Goal: Task Accomplishment & Management: Manage account settings

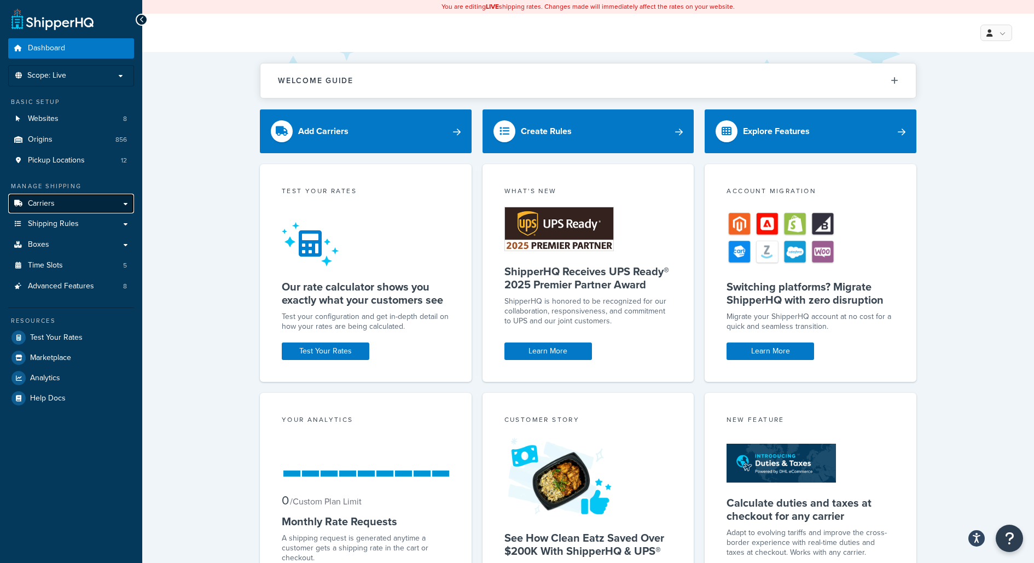
click at [94, 206] on link "Carriers" at bounding box center [71, 204] width 126 height 20
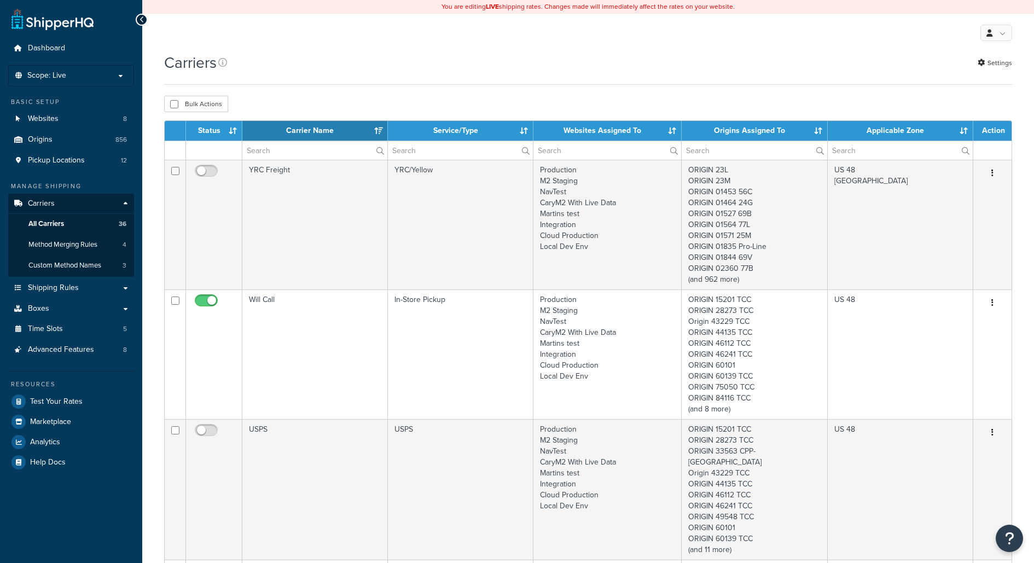
select select "15"
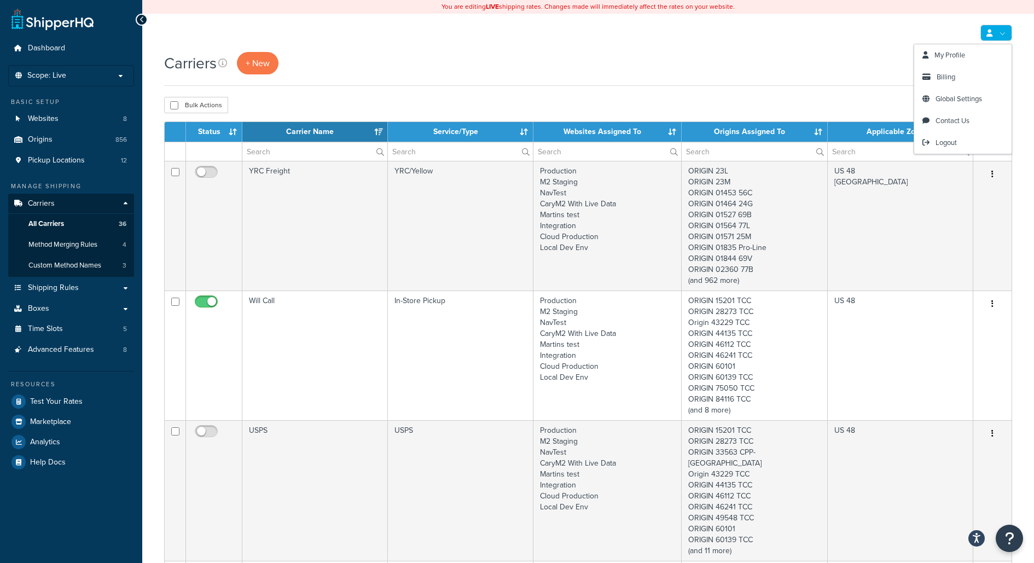
click at [997, 36] on link at bounding box center [996, 33] width 32 height 16
click at [956, 139] on span "Logout" at bounding box center [945, 142] width 21 height 10
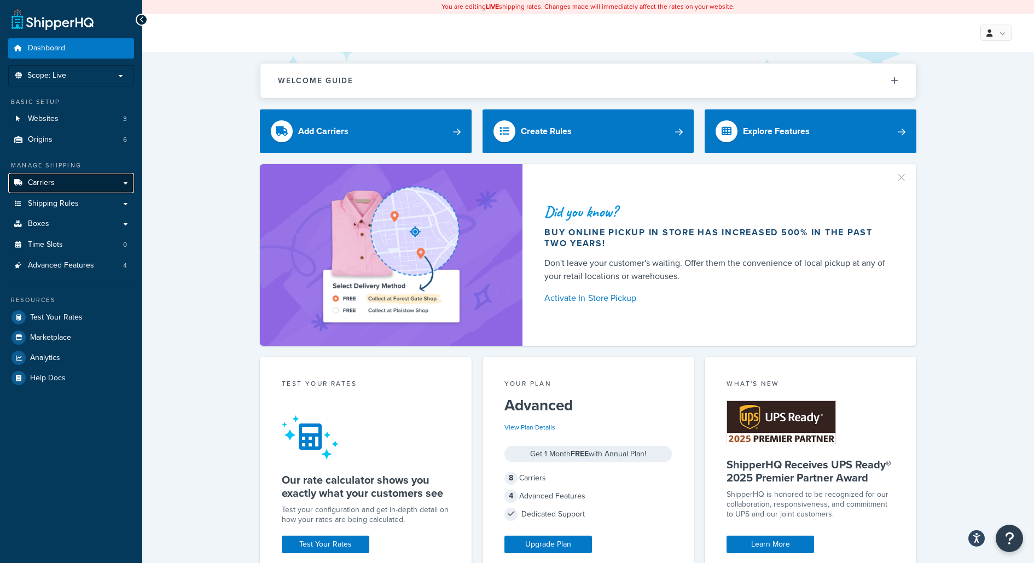
click at [110, 186] on link "Carriers" at bounding box center [71, 183] width 126 height 20
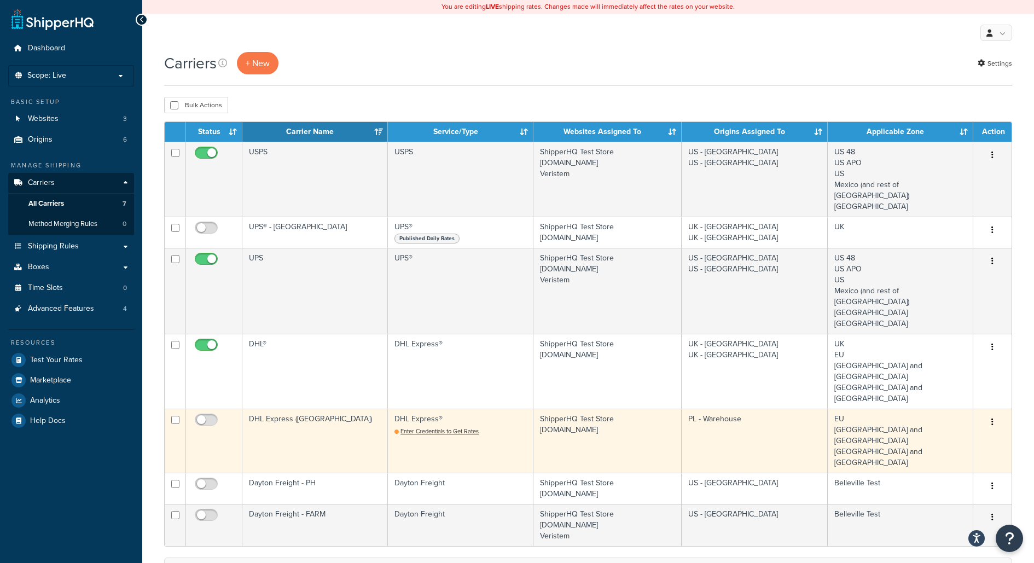
click at [322, 409] on td "DHL Express ([GEOGRAPHIC_DATA])" at bounding box center [314, 441] width 145 height 64
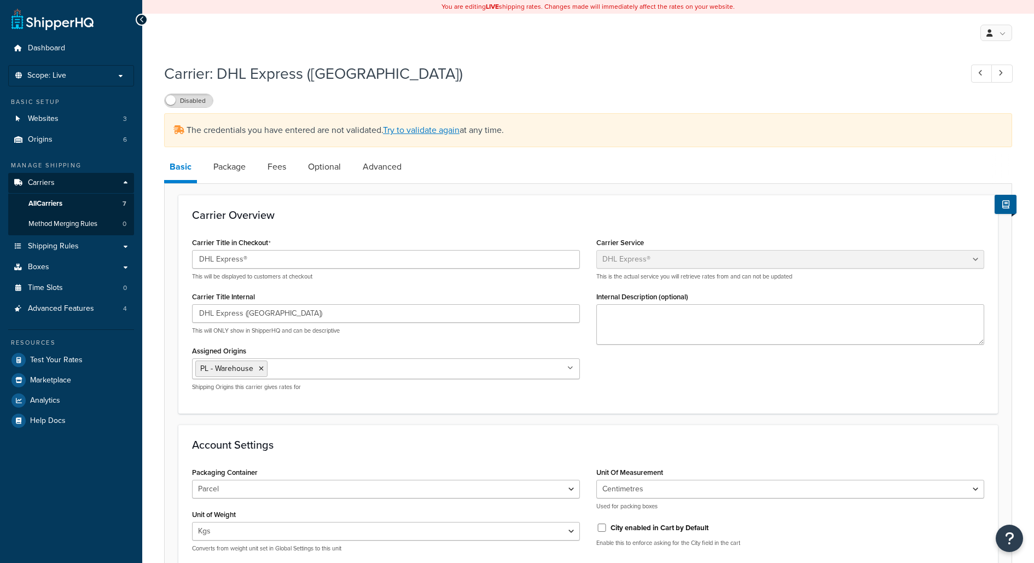
select select "dhl"
select select "kg"
select select "CM"
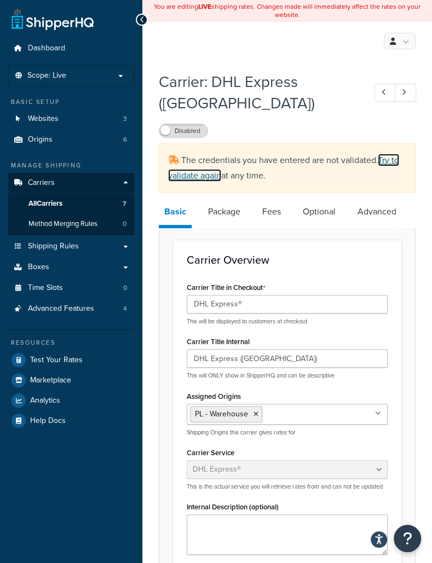
click at [388, 162] on link "Try to validate again" at bounding box center [283, 168] width 231 height 28
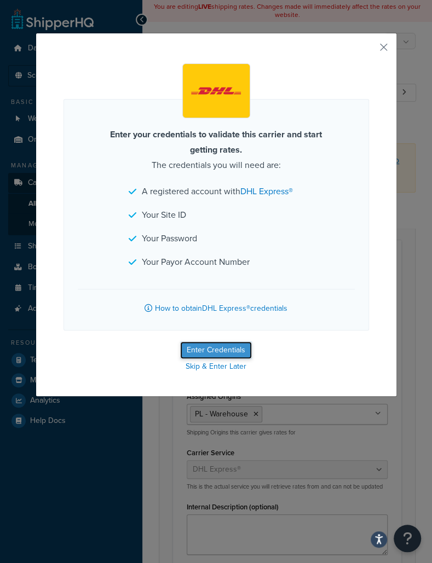
click at [238, 345] on button "Enter Credentials" at bounding box center [216, 350] width 72 height 18
select select "kg"
select select "CM"
select select "PL"
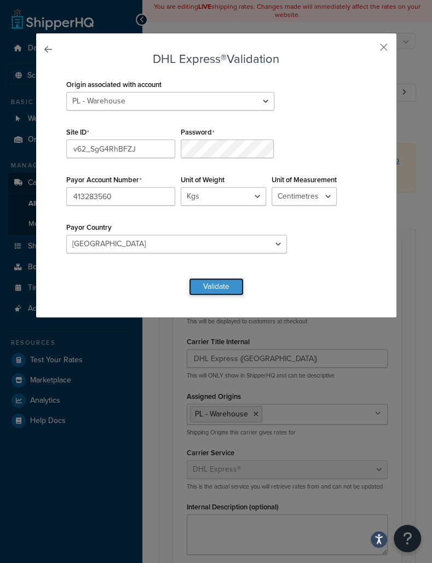
click at [213, 278] on button "Validate" at bounding box center [216, 287] width 55 height 18
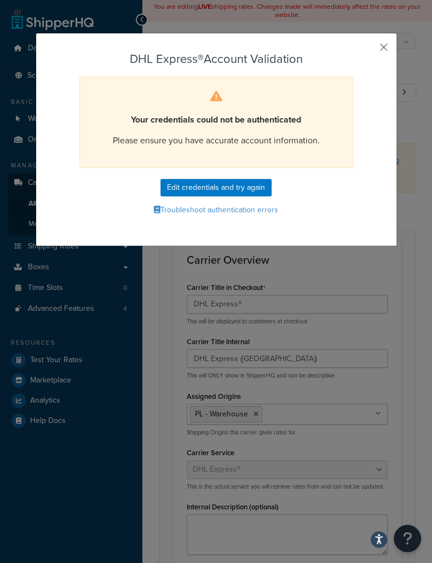
click at [369, 50] on button "button" at bounding box center [367, 51] width 3 height 3
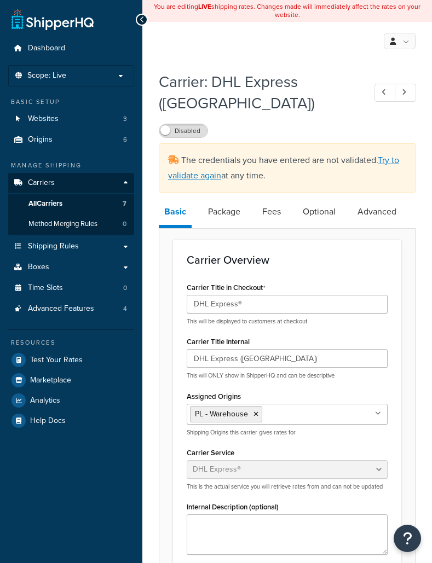
select select "dhl"
select select "kg"
select select "CM"
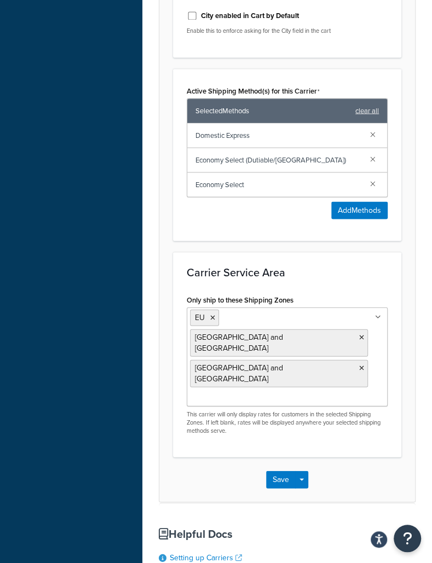
scroll to position [897, 0]
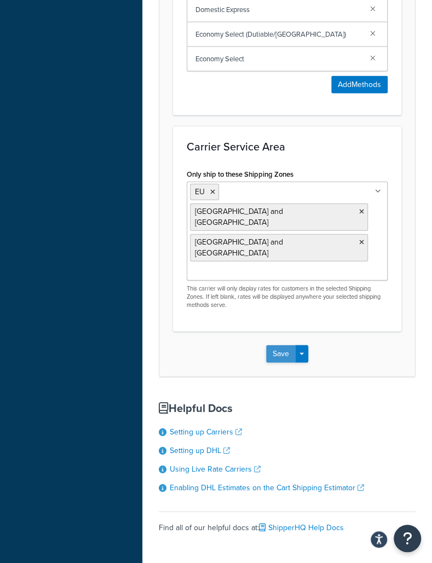
click at [282, 345] on button "Save" at bounding box center [281, 354] width 30 height 18
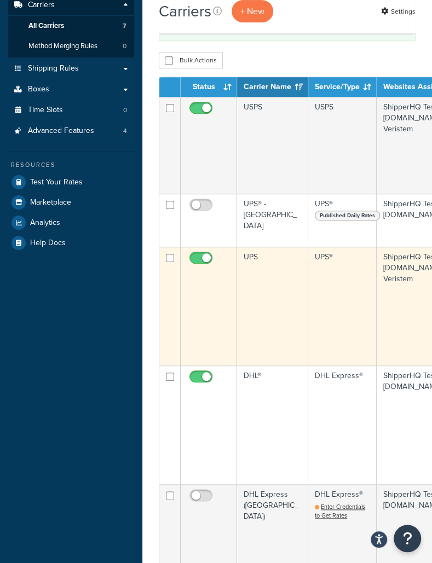
scroll to position [178, 0]
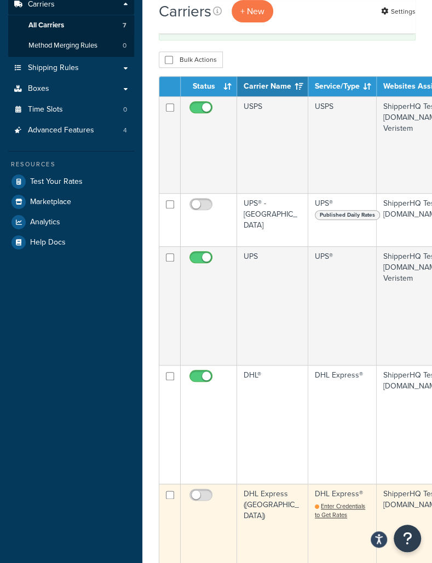
click at [278, 484] on td "DHL Express ([GEOGRAPHIC_DATA])" at bounding box center [272, 538] width 71 height 108
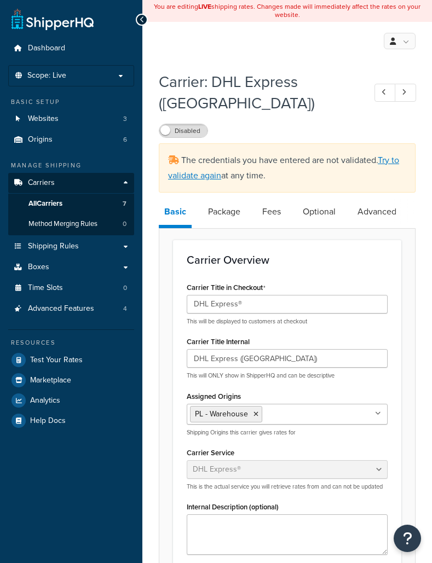
select select "dhl"
select select "kg"
select select "CM"
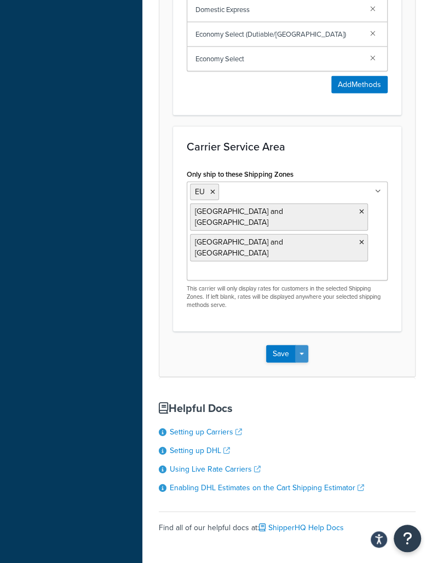
click at [302, 345] on button "Save Dropdown" at bounding box center [301, 354] width 13 height 18
click at [317, 363] on button "Save and Edit" at bounding box center [306, 374] width 80 height 23
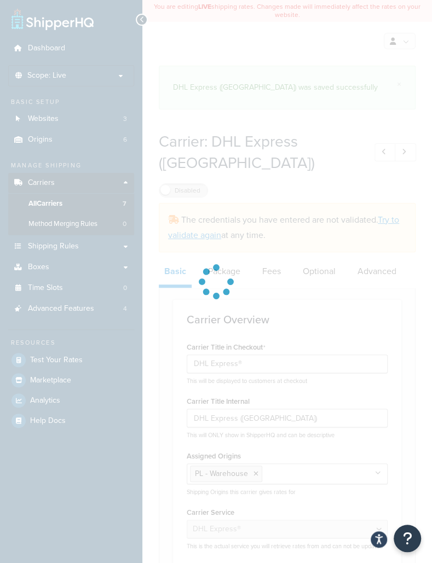
select select "dhl"
select select "kg"
select select "CM"
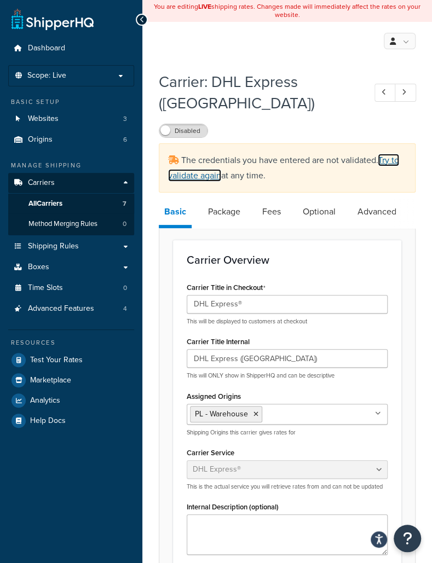
click at [391, 161] on link "Try to validate again" at bounding box center [283, 168] width 231 height 28
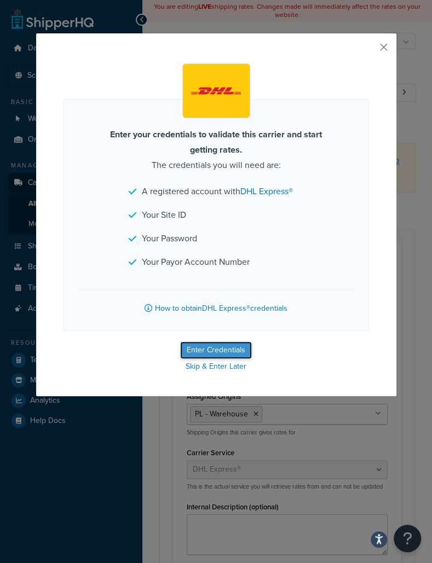
click at [223, 345] on button "Enter Credentials" at bounding box center [216, 350] width 72 height 18
select select "kg"
select select "CM"
select select "PL"
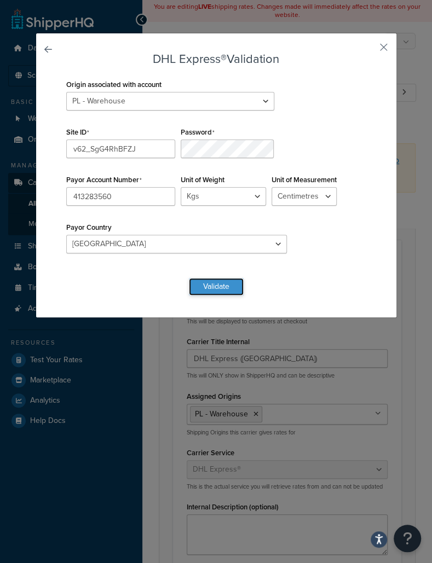
click at [211, 278] on button "Validate" at bounding box center [216, 287] width 55 height 18
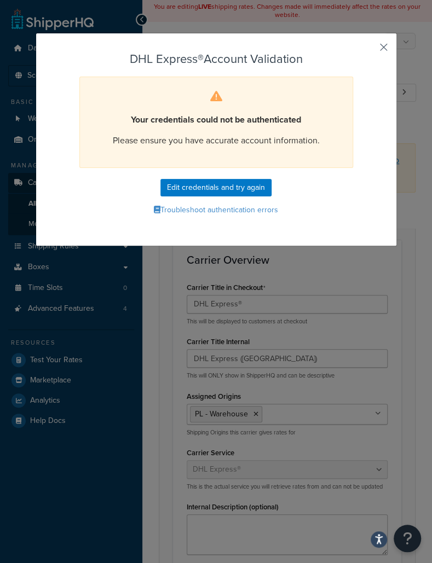
click at [369, 50] on button "button" at bounding box center [367, 51] width 3 height 3
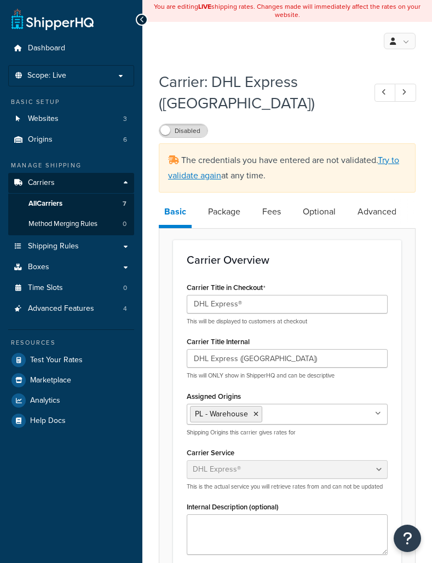
select select "dhl"
select select "kg"
select select "CM"
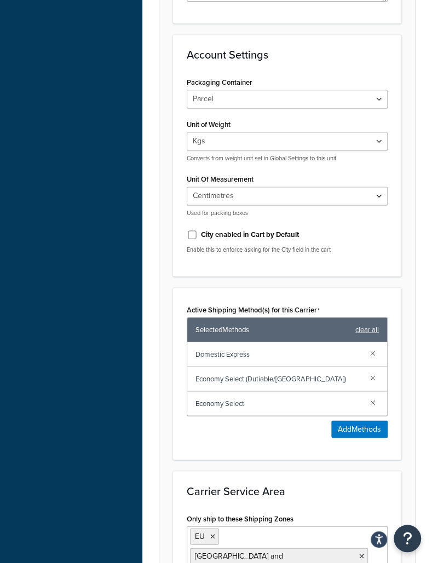
scroll to position [897, 0]
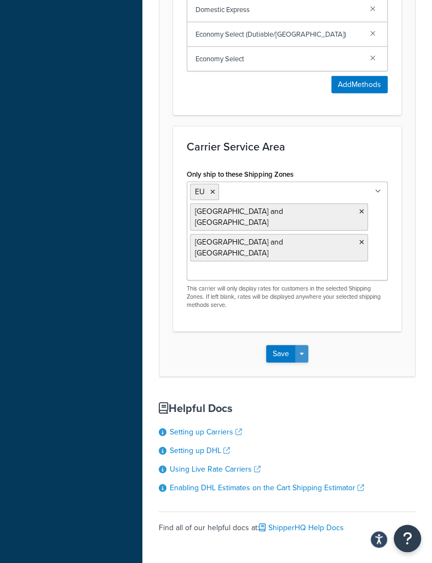
click at [302, 353] on span "button" at bounding box center [301, 354] width 4 height 2
click at [312, 363] on button "Save and Edit" at bounding box center [306, 374] width 80 height 23
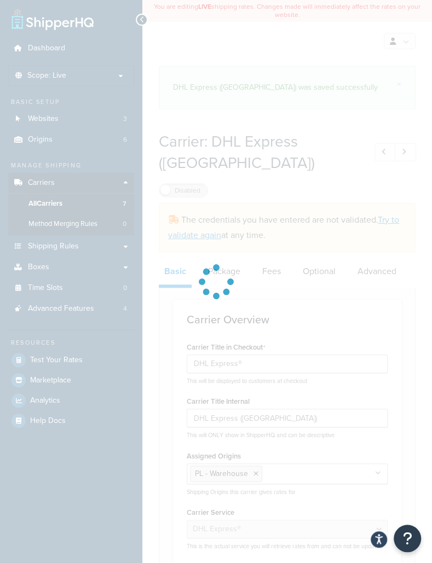
select select "dhl"
select select "kg"
select select "CM"
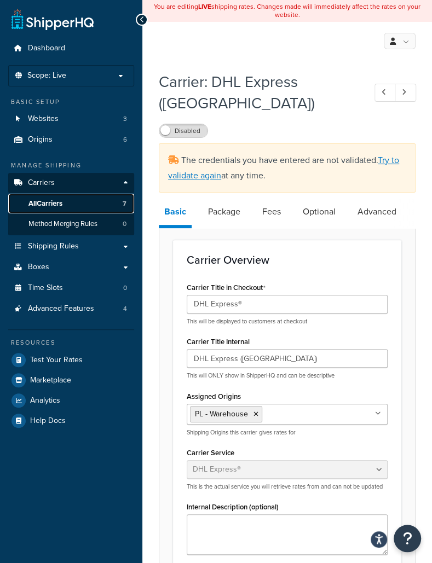
click at [119, 204] on link "All Carriers 7" at bounding box center [71, 204] width 126 height 20
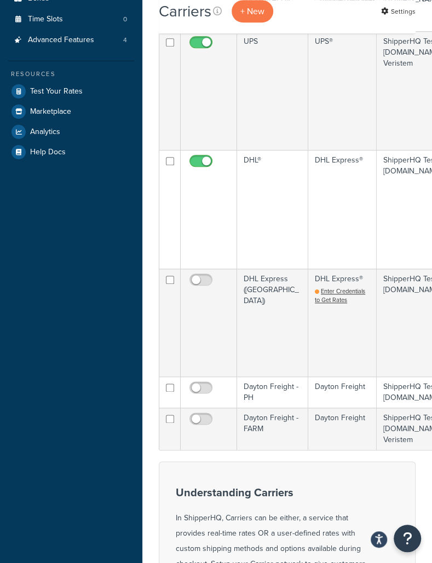
scroll to position [247, 0]
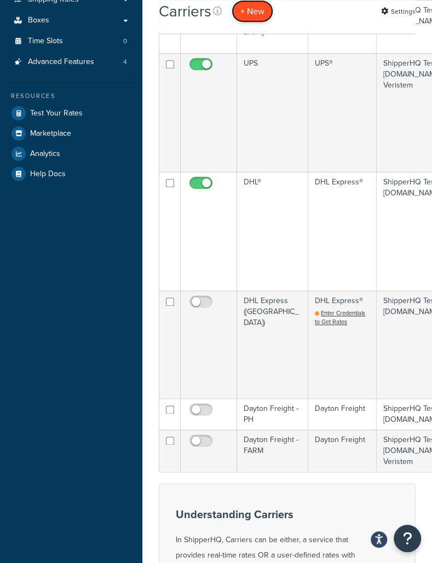
click at [255, 9] on button "+ New" at bounding box center [252, 11] width 42 height 22
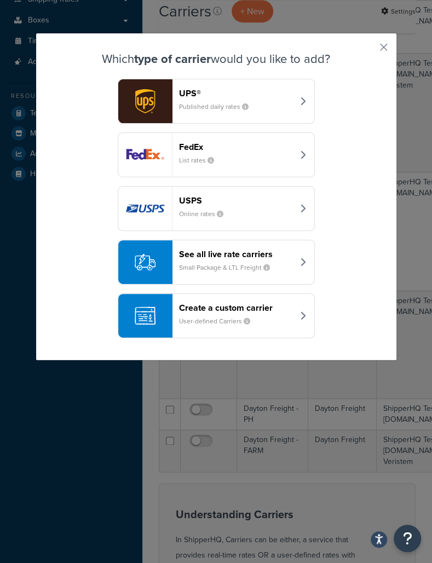
click at [238, 255] on header "See all live rate carriers" at bounding box center [236, 254] width 114 height 10
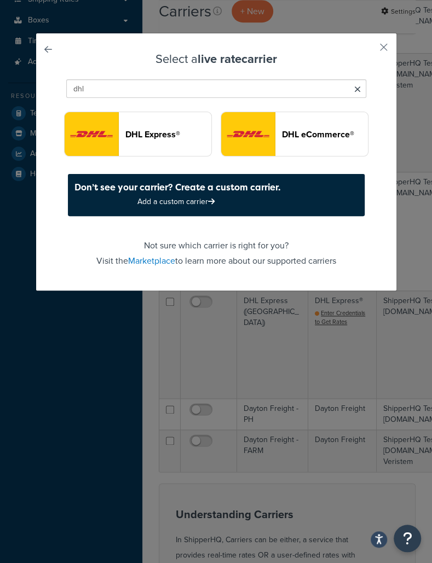
type input "dhl"
click at [178, 138] on header "DHL Express®" at bounding box center [168, 134] width 86 height 10
click at [190, 144] on button "DHL Express®" at bounding box center [138, 134] width 148 height 45
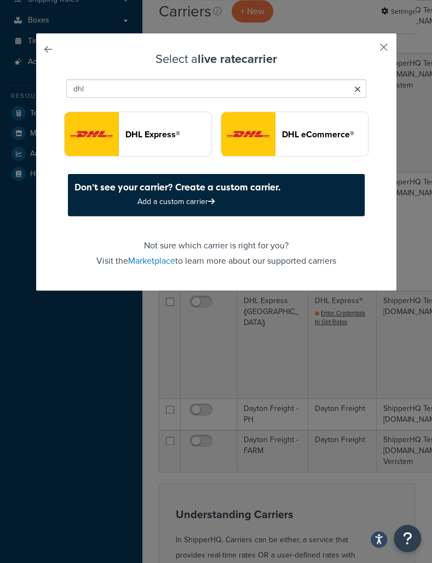
click at [369, 50] on button "button" at bounding box center [367, 51] width 3 height 3
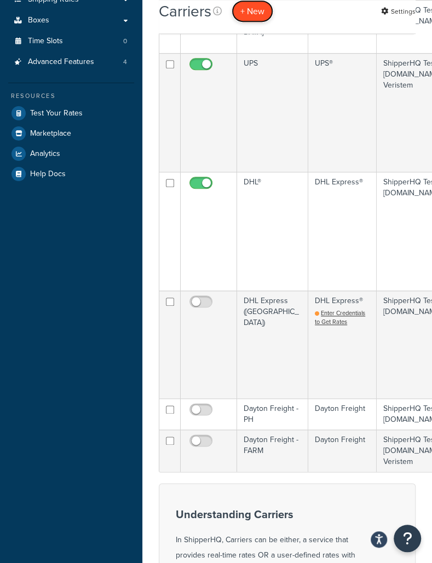
click at [265, 14] on button "+ New" at bounding box center [252, 11] width 42 height 22
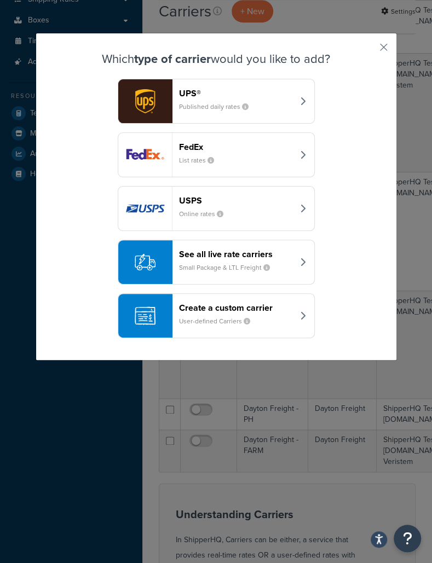
click at [214, 257] on header "See all live rate carriers" at bounding box center [236, 254] width 114 height 10
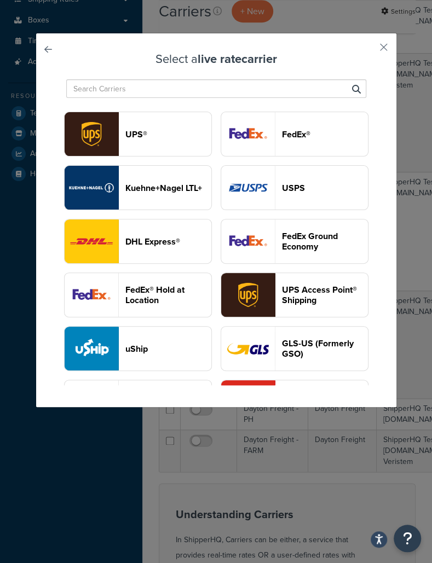
click at [173, 231] on button "DHL Express®" at bounding box center [138, 241] width 148 height 45
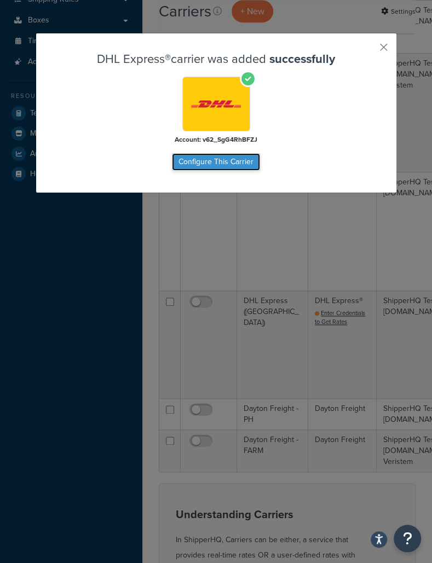
click at [226, 164] on button "Configure This Carrier" at bounding box center [216, 162] width 88 height 18
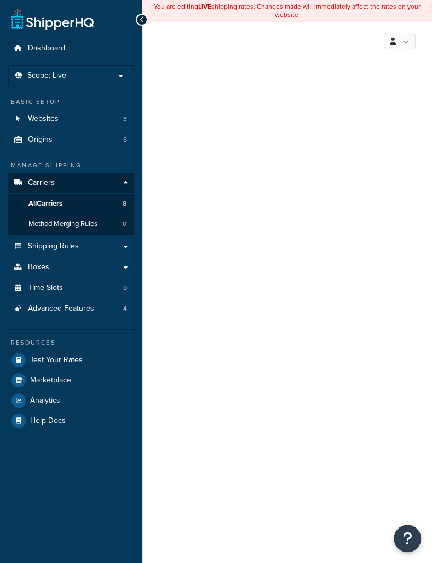
select select "dhl"
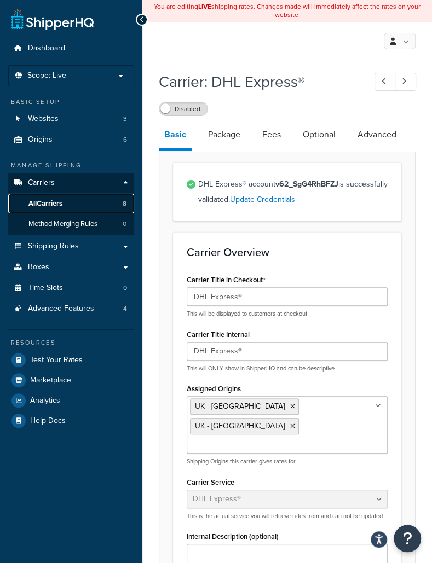
click at [119, 203] on link "All Carriers 8" at bounding box center [71, 204] width 126 height 20
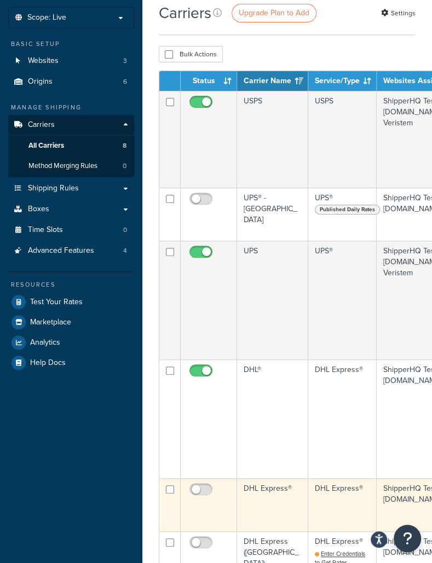
scroll to position [58, 252]
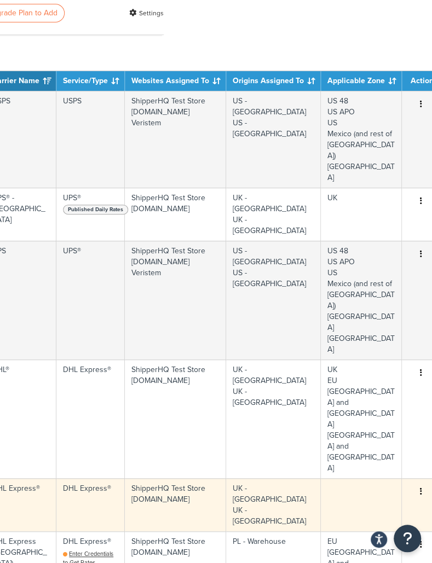
click at [415, 483] on button "button" at bounding box center [420, 492] width 15 height 18
click at [420, 487] on icon "button" at bounding box center [421, 491] width 2 height 8
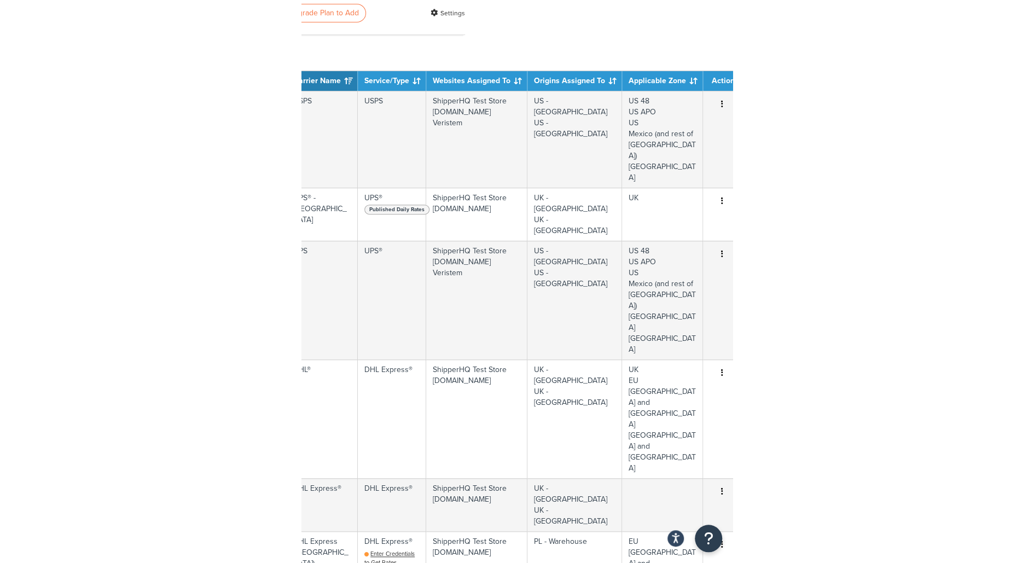
scroll to position [58, 0]
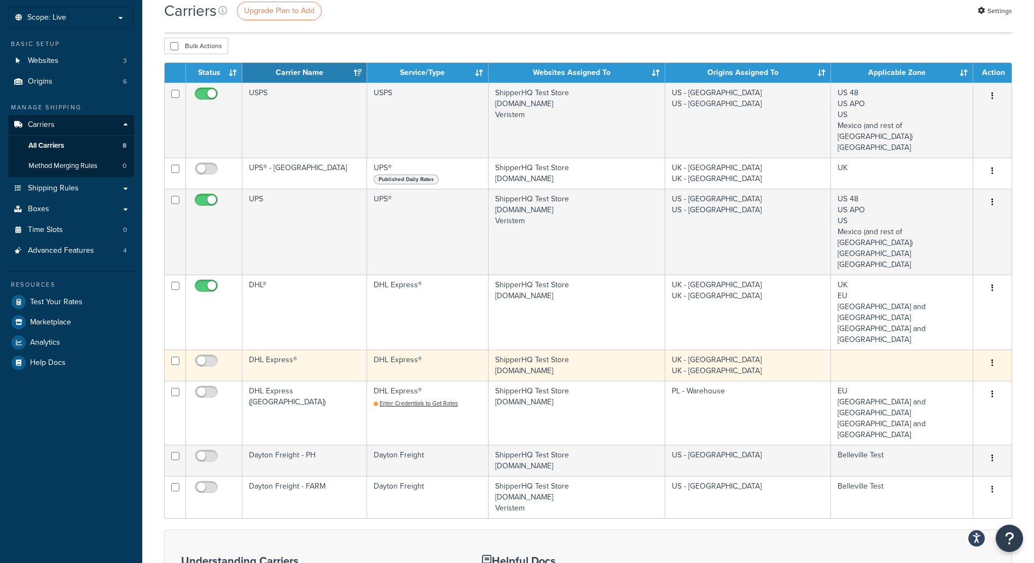
click at [431, 354] on button "button" at bounding box center [992, 363] width 15 height 18
click at [431, 367] on link "Delete" at bounding box center [948, 363] width 86 height 22
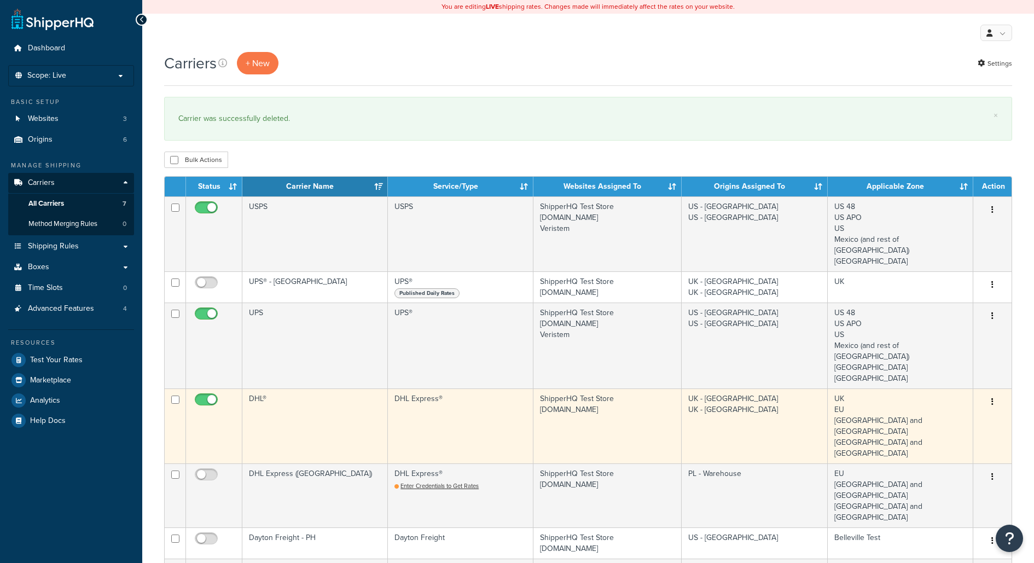
scroll to position [44, 0]
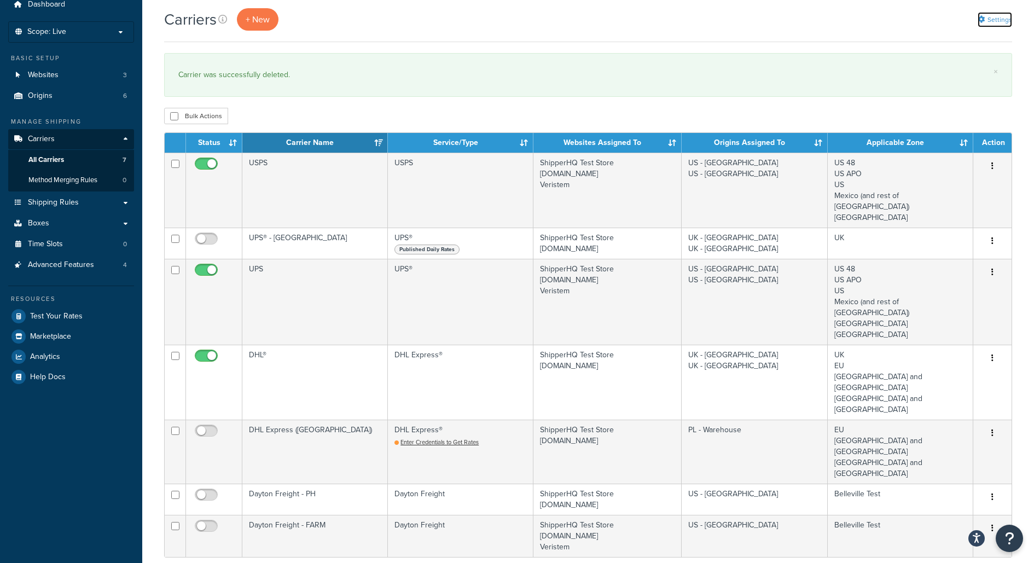
click at [1001, 21] on link "Settings" at bounding box center [994, 19] width 34 height 15
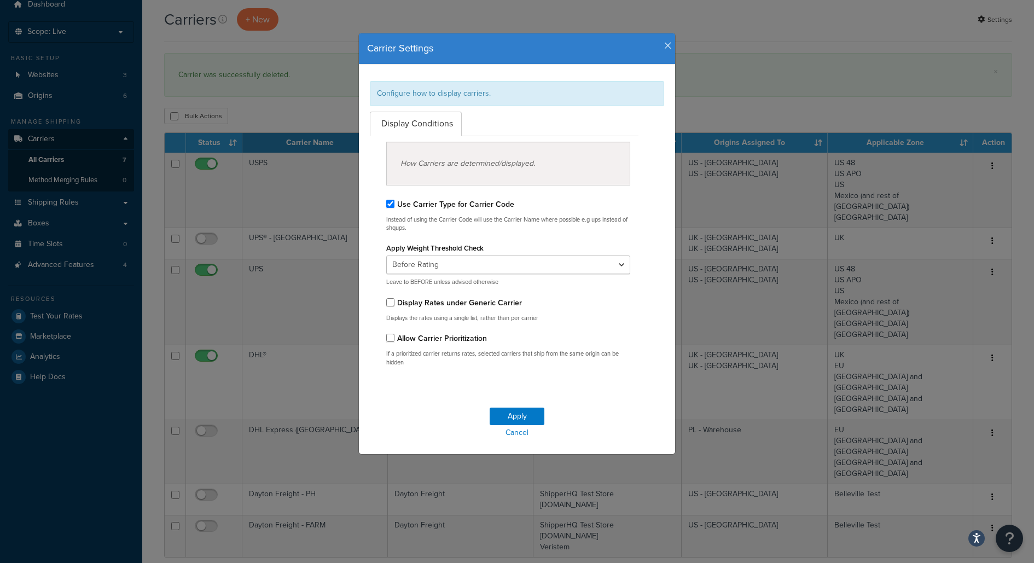
click at [671, 47] on icon "button" at bounding box center [668, 46] width 8 height 10
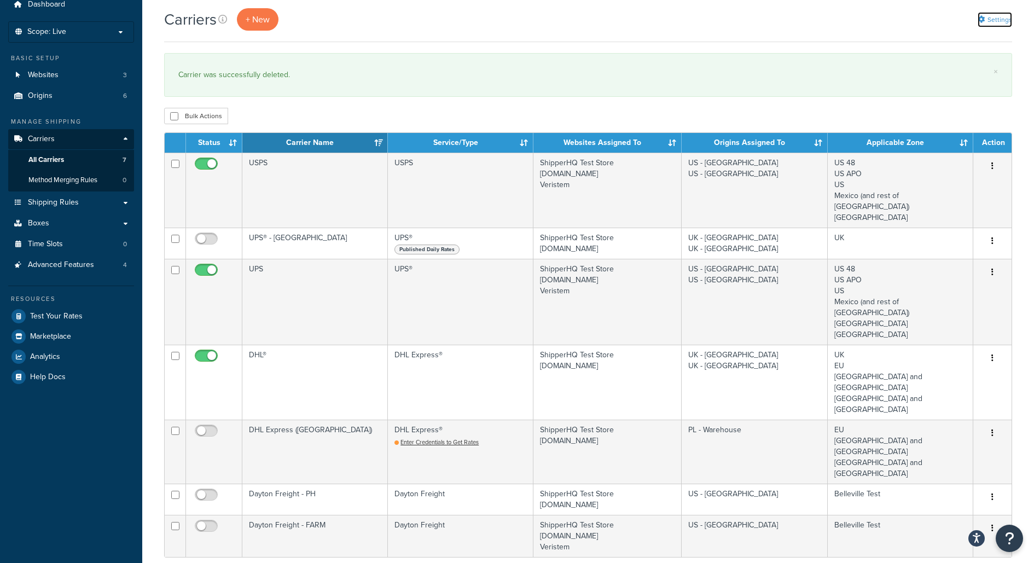
click at [1004, 16] on link "Settings" at bounding box center [994, 19] width 34 height 15
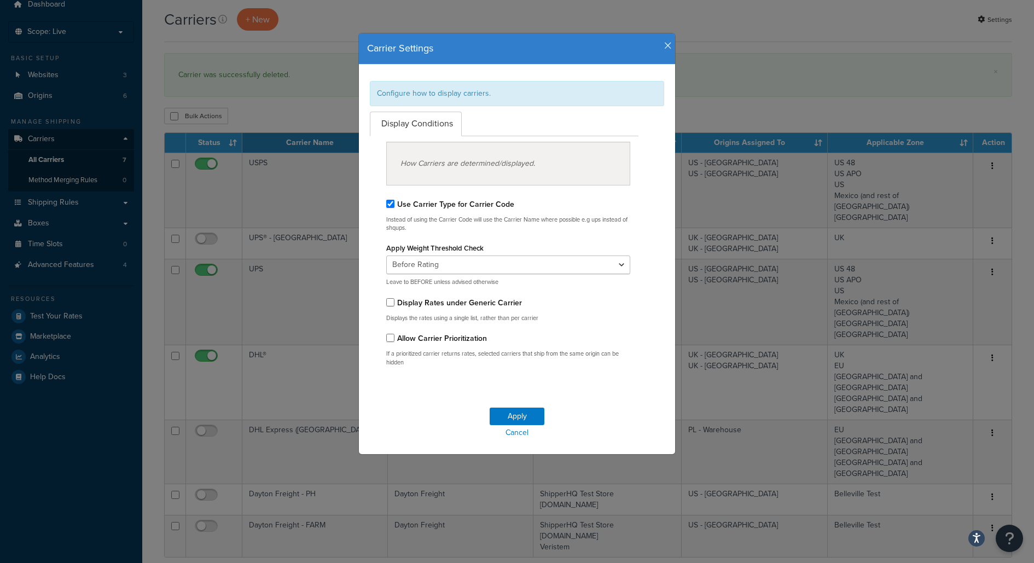
click at [667, 49] on icon "button" at bounding box center [668, 46] width 8 height 10
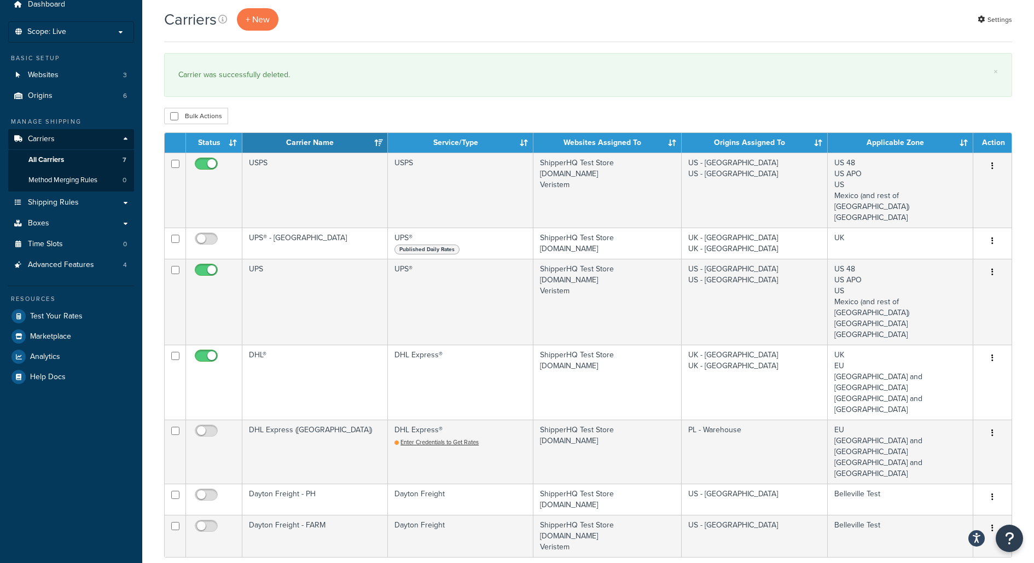
scroll to position [0, 0]
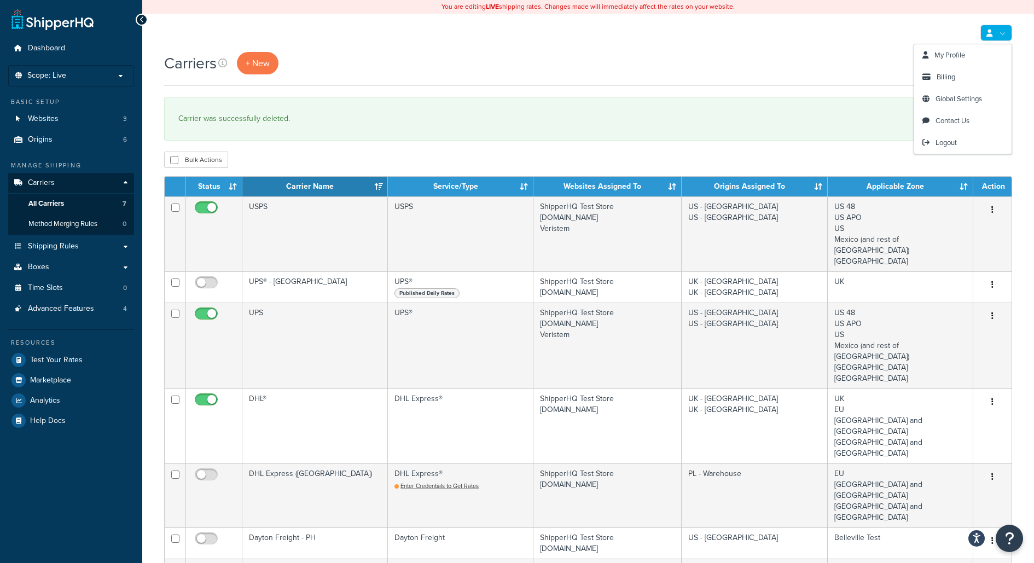
click at [1000, 30] on link at bounding box center [996, 33] width 32 height 16
click at [930, 143] on link "Logout" at bounding box center [962, 143] width 97 height 22
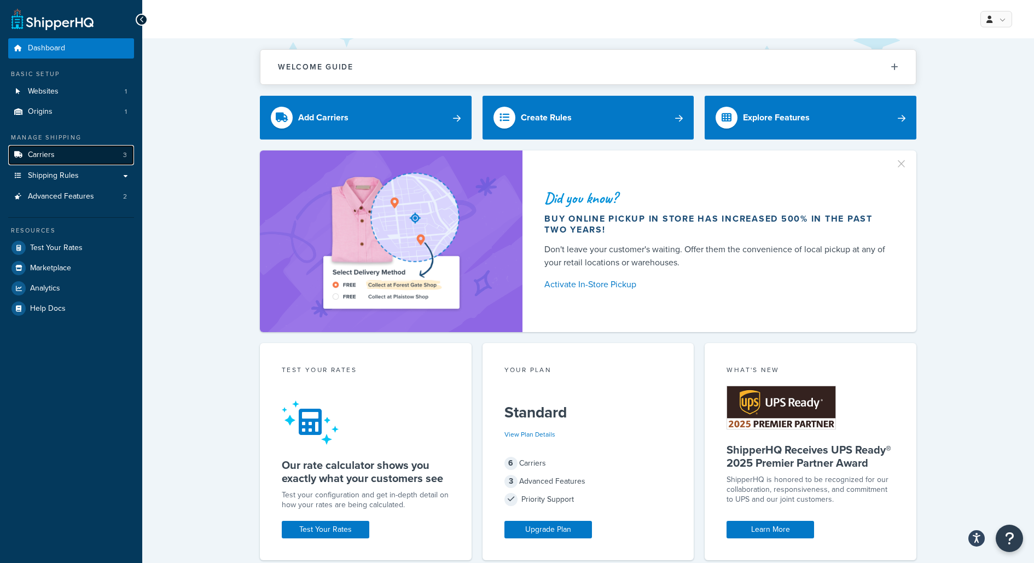
click at [118, 152] on link "Carriers 3" at bounding box center [71, 155] width 126 height 20
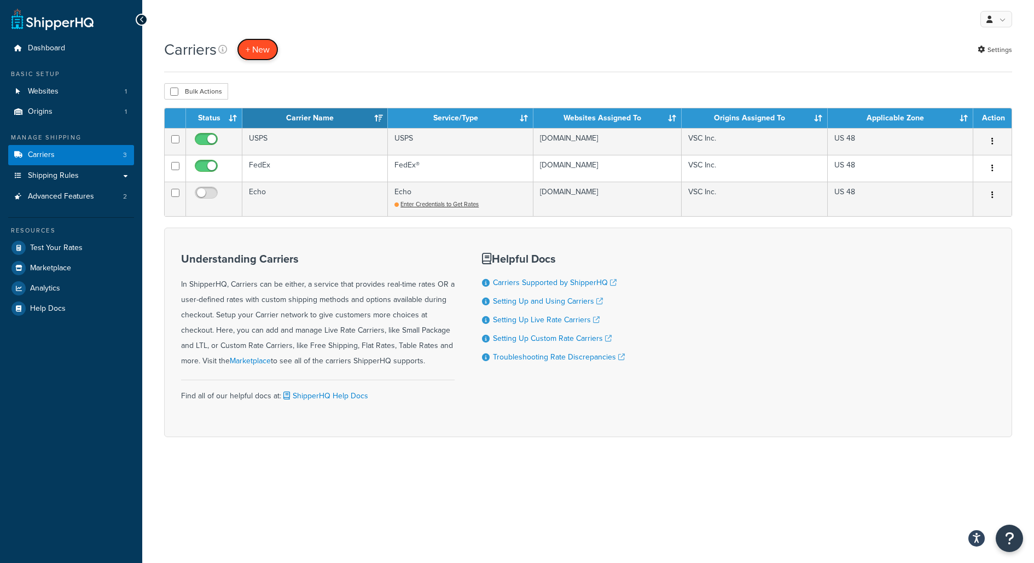
click at [265, 47] on button "+ New" at bounding box center [258, 49] width 42 height 22
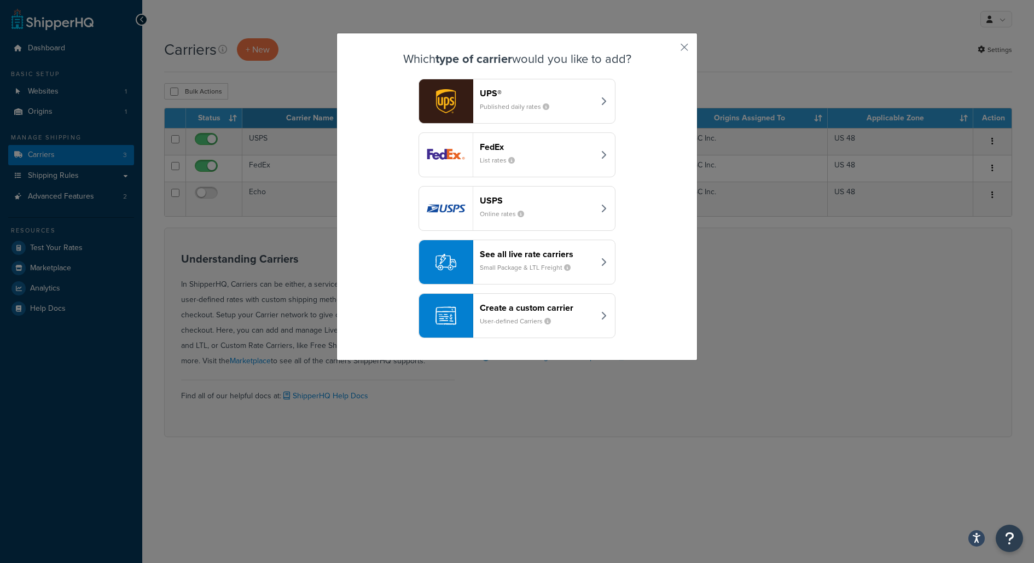
click at [576, 264] on small "Small Package & LTL Freight" at bounding box center [530, 268] width 100 height 10
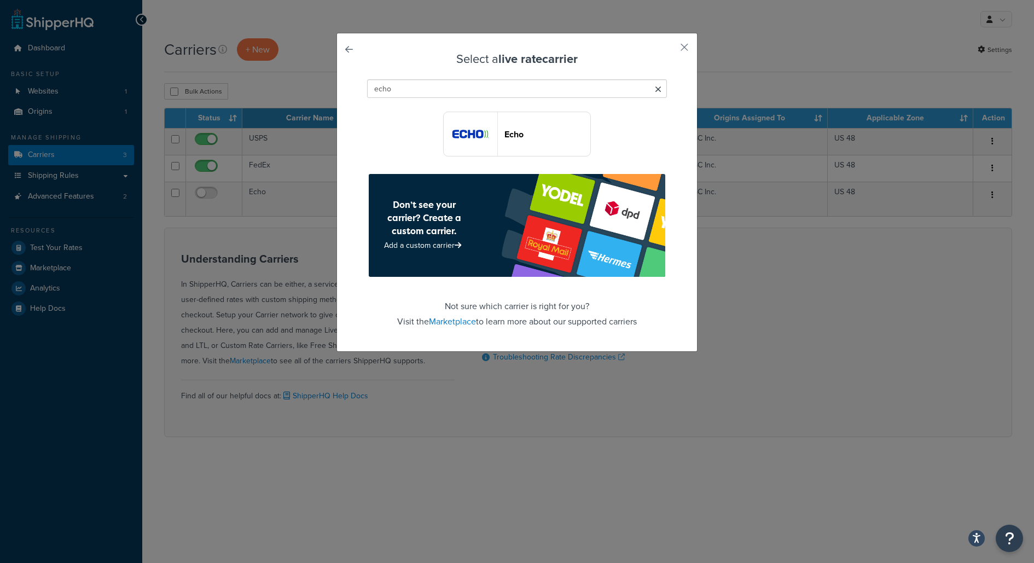
type input "echo"
click at [491, 133] on img "button" at bounding box center [471, 134] width 54 height 44
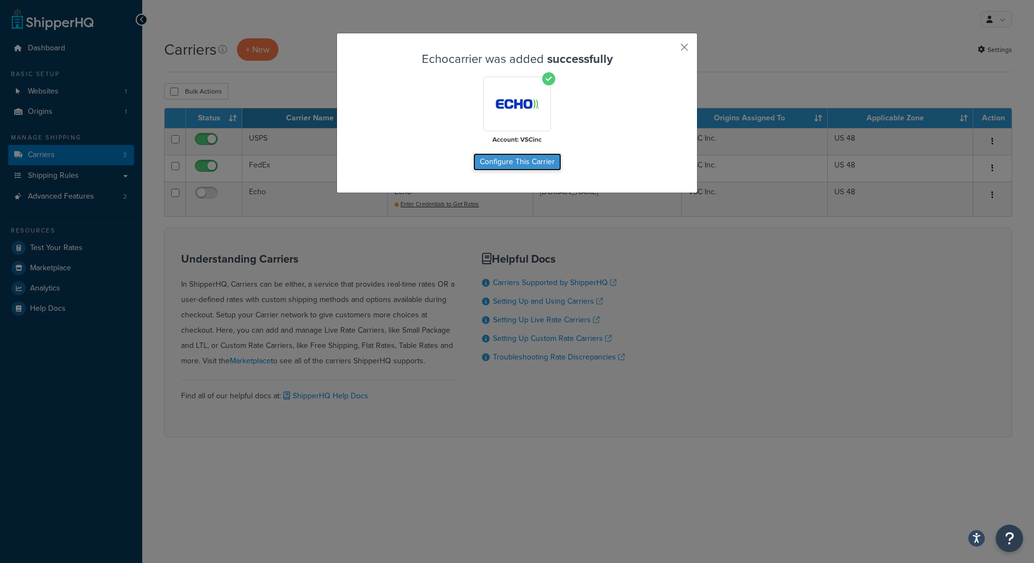
click at [510, 162] on button "Configure This Carrier" at bounding box center [517, 162] width 88 height 18
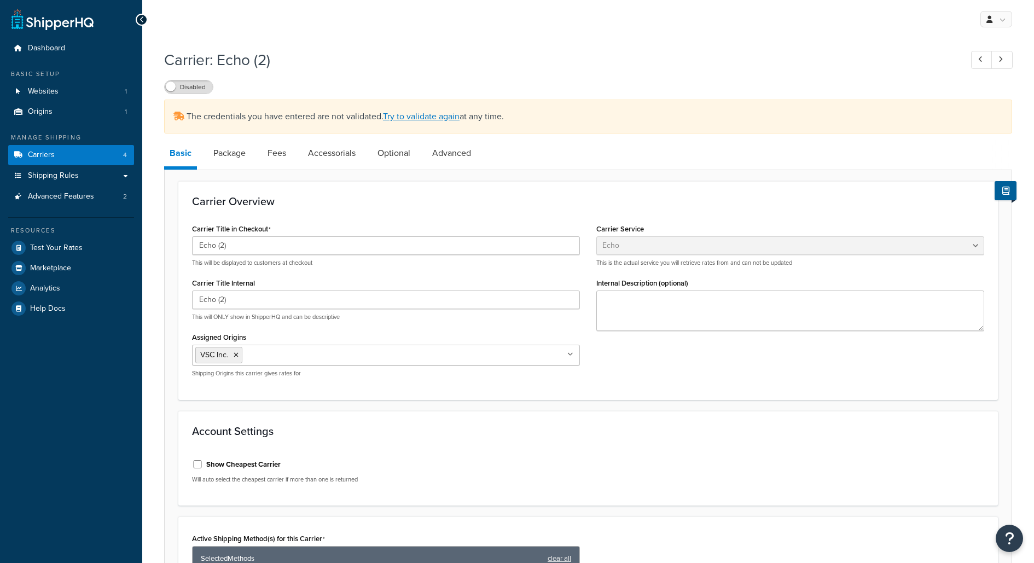
select select "echoFreight"
click at [115, 154] on link "Carriers 4" at bounding box center [71, 155] width 126 height 20
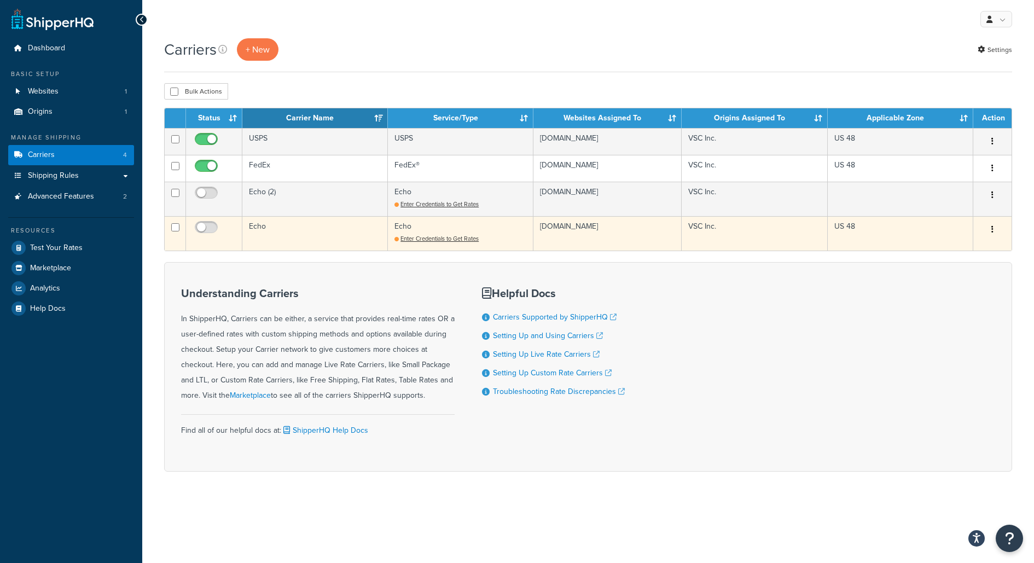
click at [991, 230] on button "button" at bounding box center [992, 230] width 15 height 18
click at [967, 299] on link "Delete" at bounding box center [948, 295] width 86 height 22
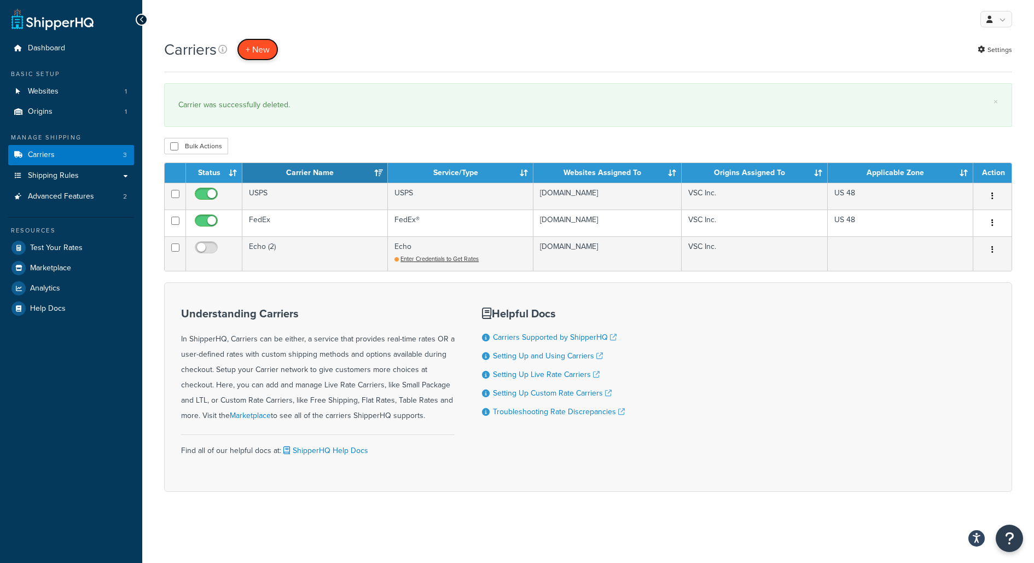
click at [264, 45] on button "+ New" at bounding box center [258, 49] width 42 height 22
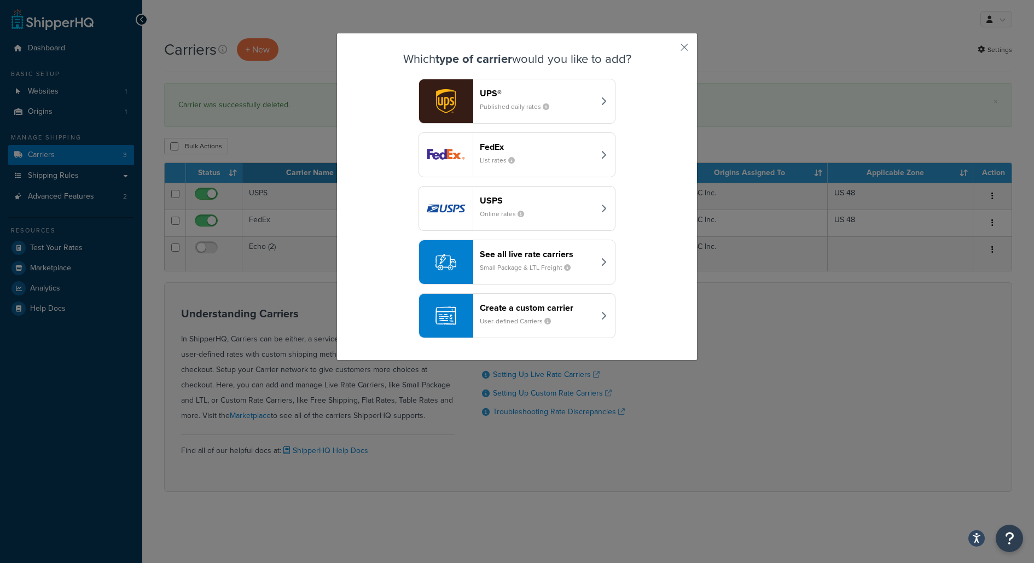
click at [517, 263] on small "Small Package & LTL Freight" at bounding box center [530, 268] width 100 height 10
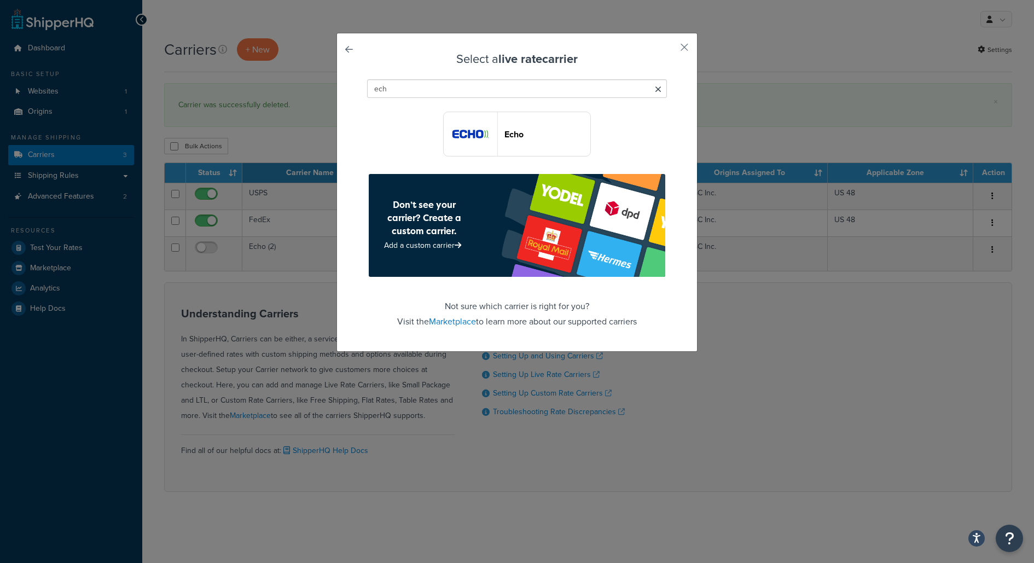
type input "ech"
click at [517, 150] on button "Echo" at bounding box center [517, 134] width 148 height 45
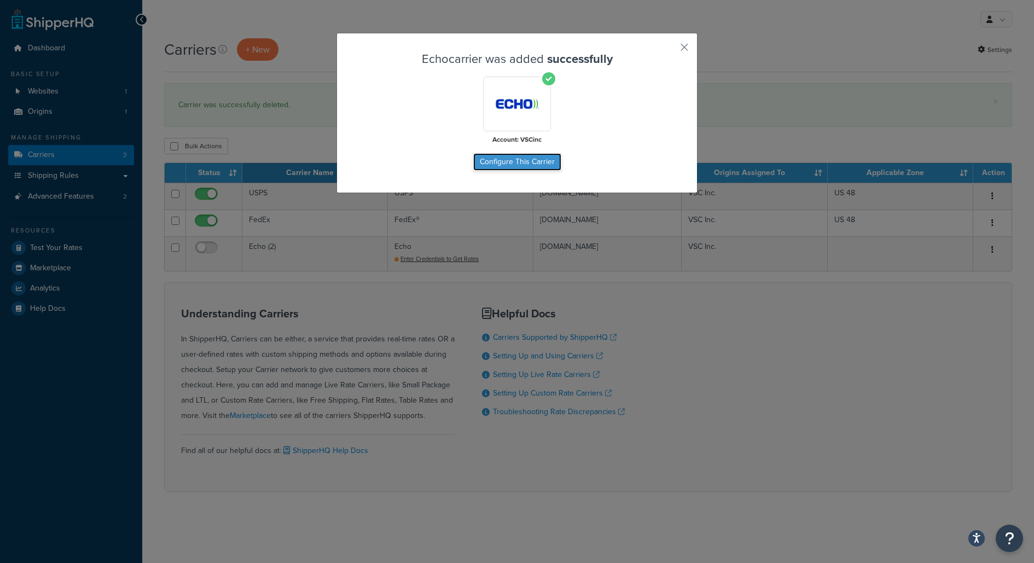
click at [534, 167] on button "Configure This Carrier" at bounding box center [517, 162] width 88 height 18
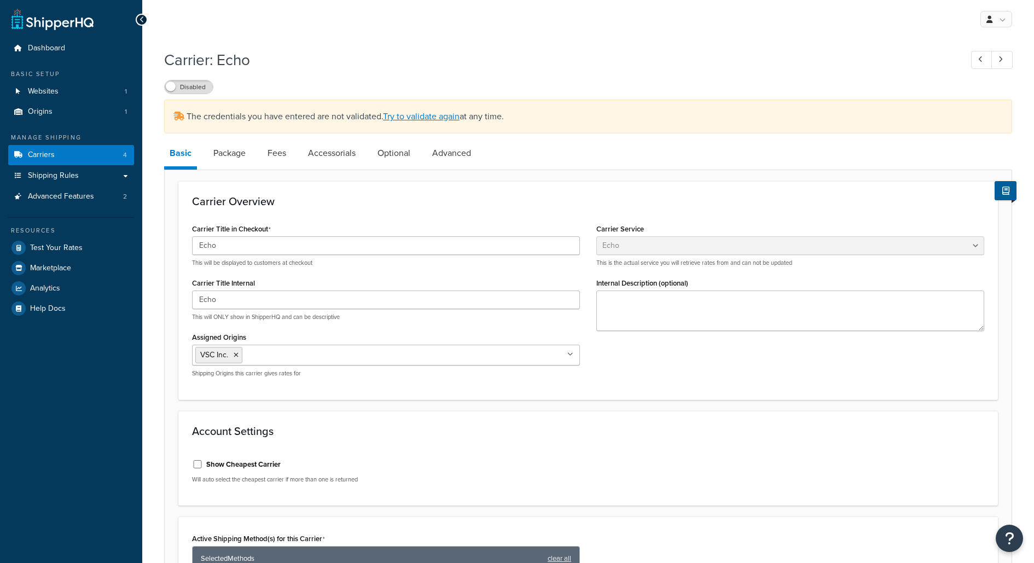
select select "echoFreight"
click at [445, 110] on div "The credentials you have entered are not validated. Try to validate again at an…" at bounding box center [588, 117] width 848 height 34
click at [445, 117] on link "Try to validate again" at bounding box center [421, 116] width 77 height 13
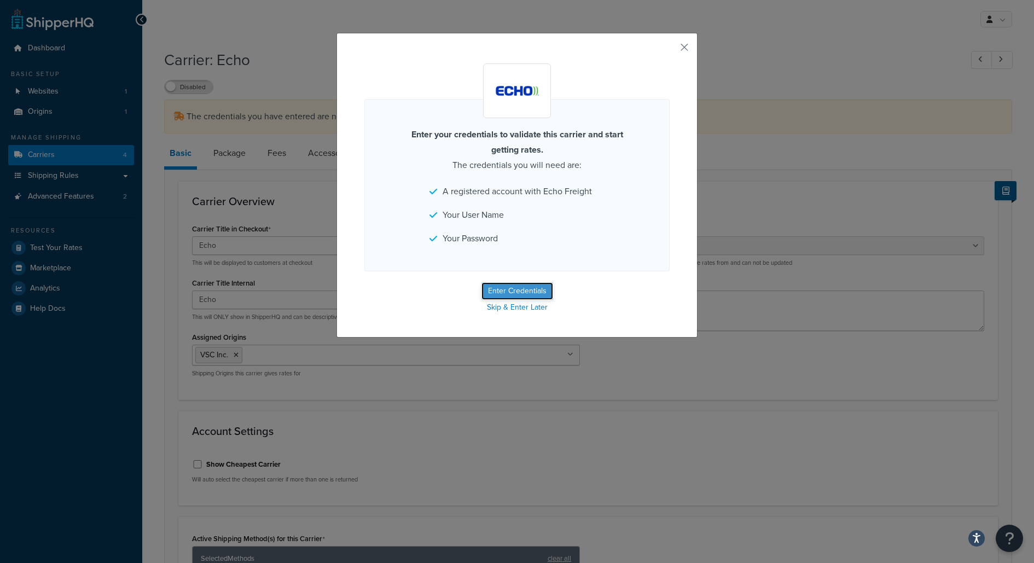
click at [533, 290] on button "Enter Credentials" at bounding box center [517, 291] width 72 height 18
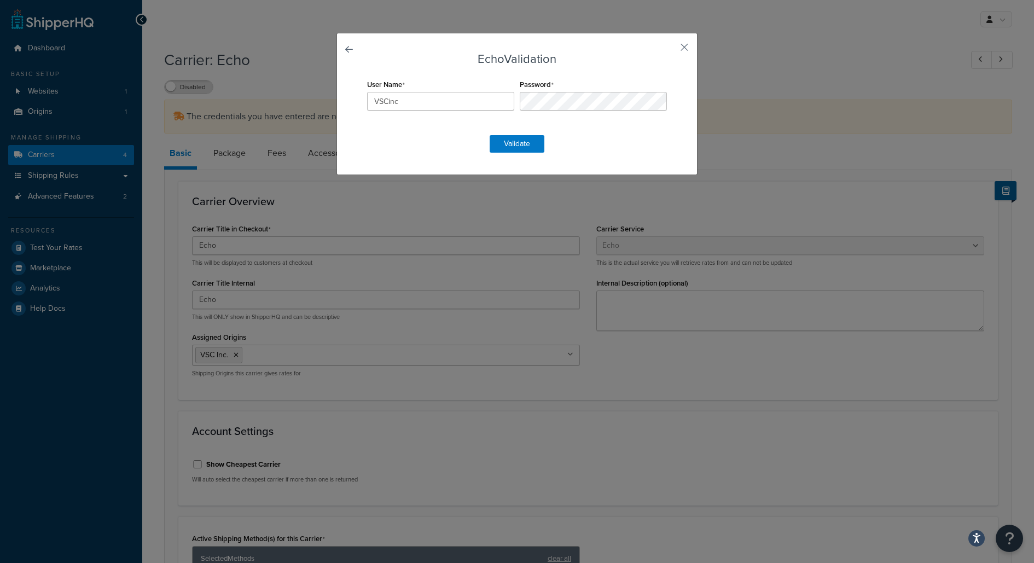
click at [618, 137] on form "Echo Validation User Name VSCinc Password Validate" at bounding box center [516, 103] width 305 height 100
click at [539, 145] on button "Validate" at bounding box center [517, 144] width 55 height 18
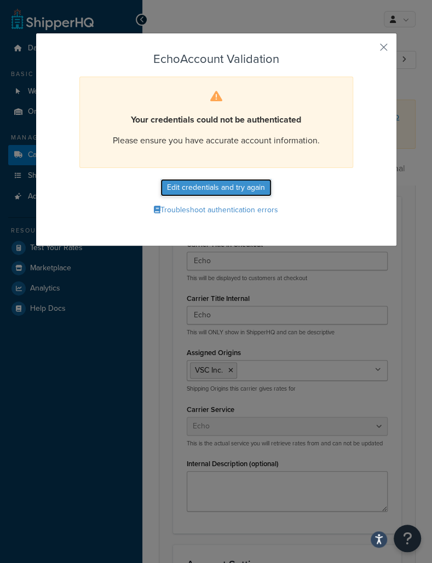
click at [256, 184] on button "Edit credentials and try again" at bounding box center [215, 188] width 111 height 18
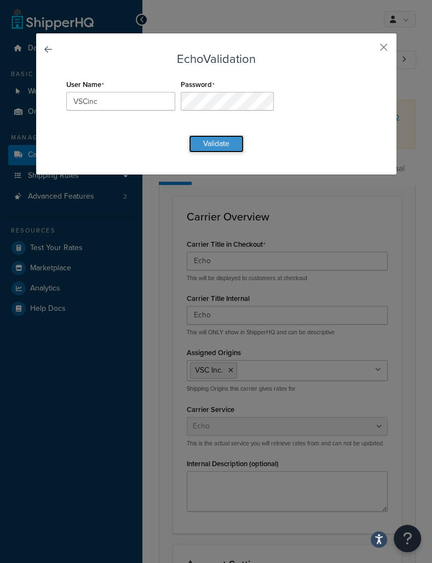
click at [229, 148] on button "Validate" at bounding box center [216, 144] width 55 height 18
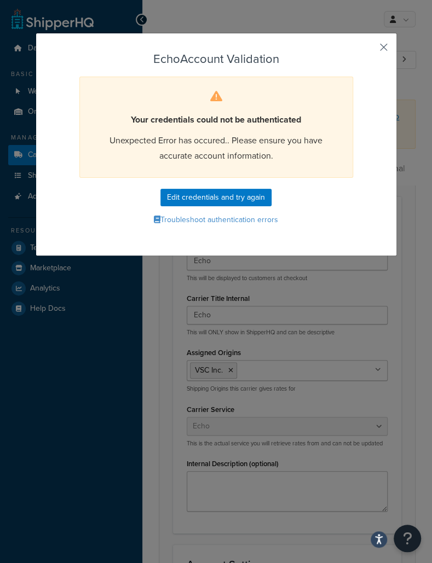
click at [369, 51] on button "button" at bounding box center [367, 51] width 3 height 3
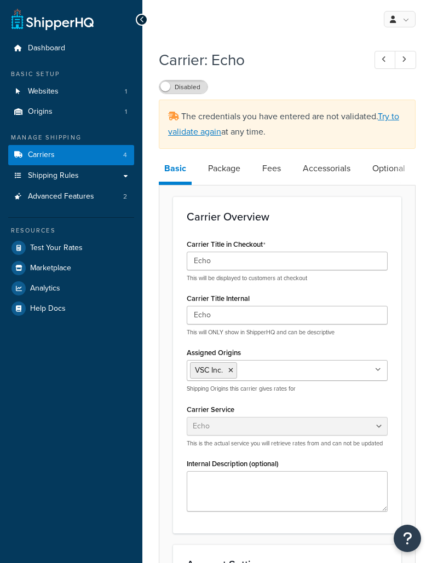
select select "echoFreight"
click at [122, 158] on link "Carriers 4" at bounding box center [71, 155] width 126 height 20
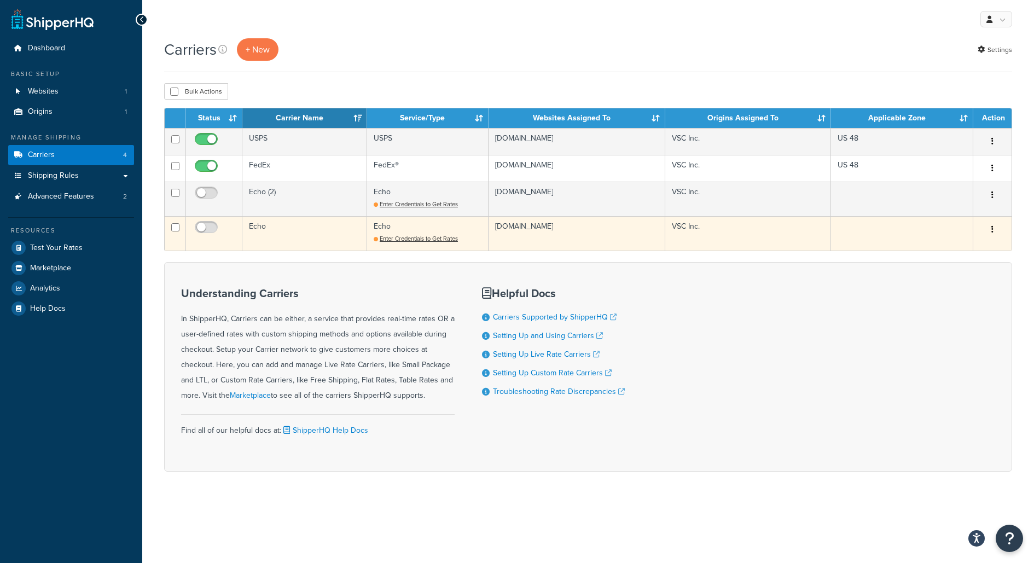
click at [994, 229] on button "button" at bounding box center [992, 230] width 15 height 18
click at [945, 296] on link "Delete" at bounding box center [948, 295] width 86 height 22
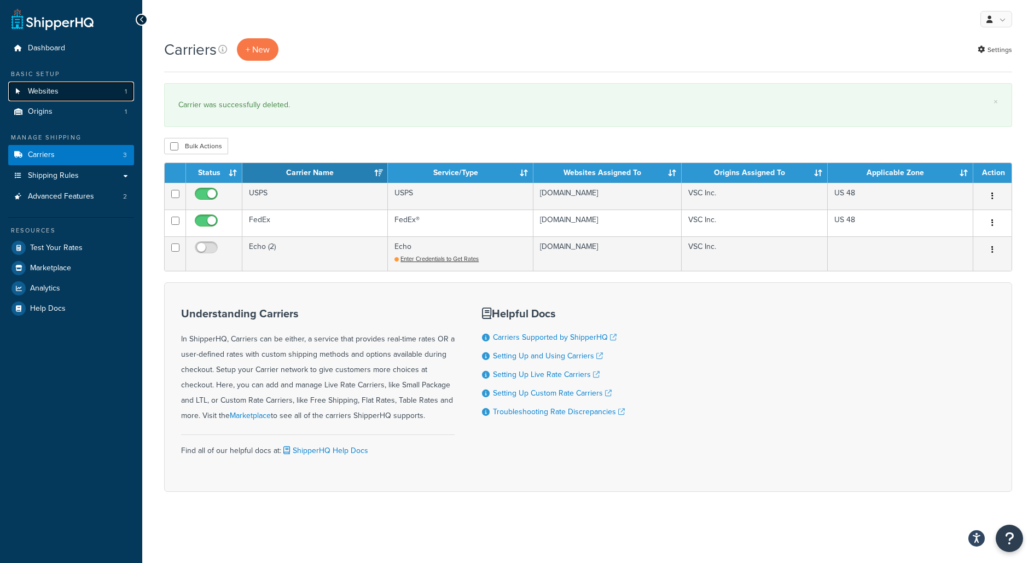
click at [131, 96] on link "Websites 1" at bounding box center [71, 92] width 126 height 20
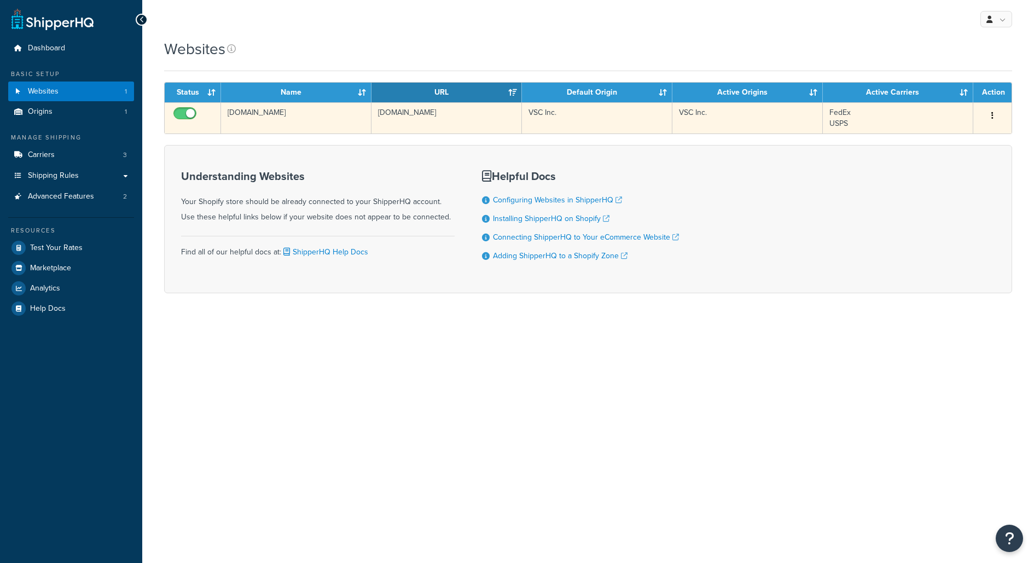
click at [260, 120] on td "[DOMAIN_NAME]" at bounding box center [296, 117] width 150 height 31
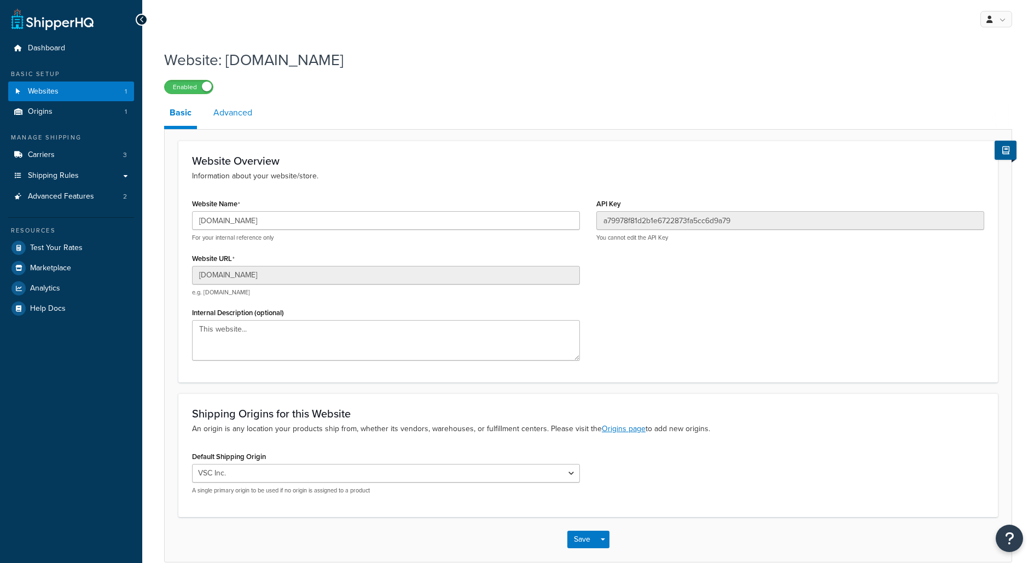
click at [242, 114] on link "Advanced" at bounding box center [233, 113] width 50 height 26
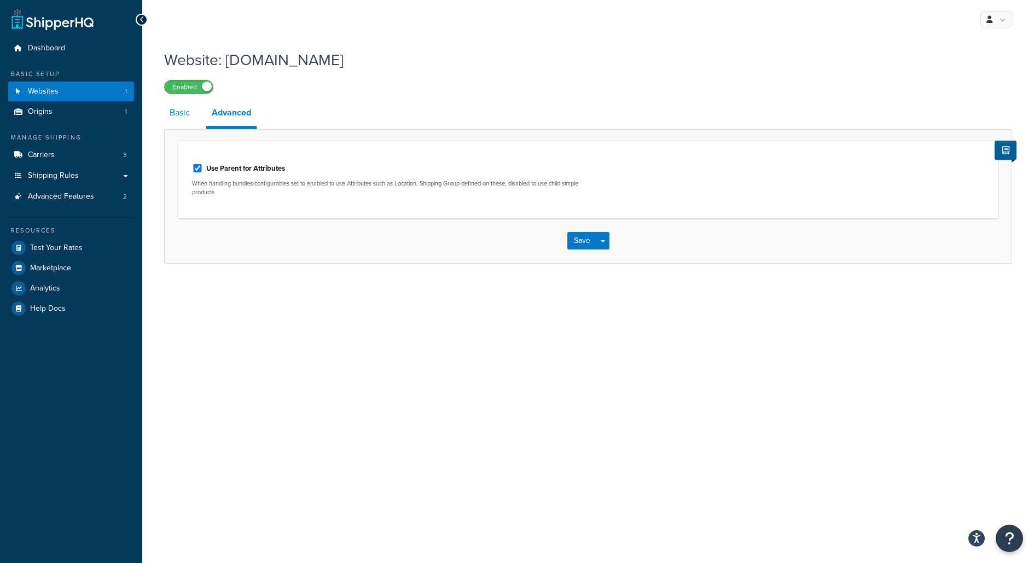
click at [172, 115] on link "Basic" at bounding box center [179, 113] width 31 height 26
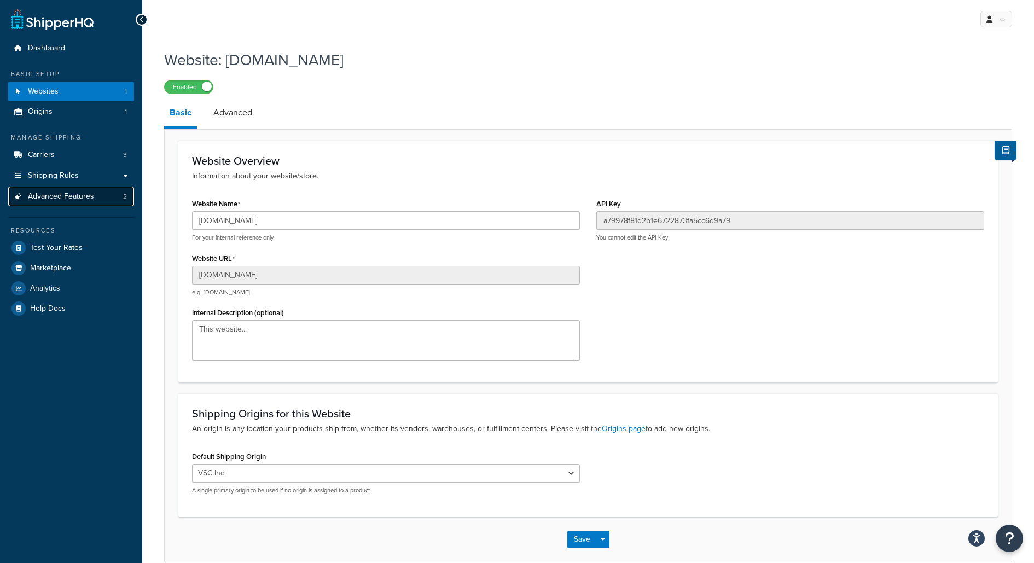
click at [94, 198] on link "Advanced Features 2" at bounding box center [71, 197] width 126 height 20
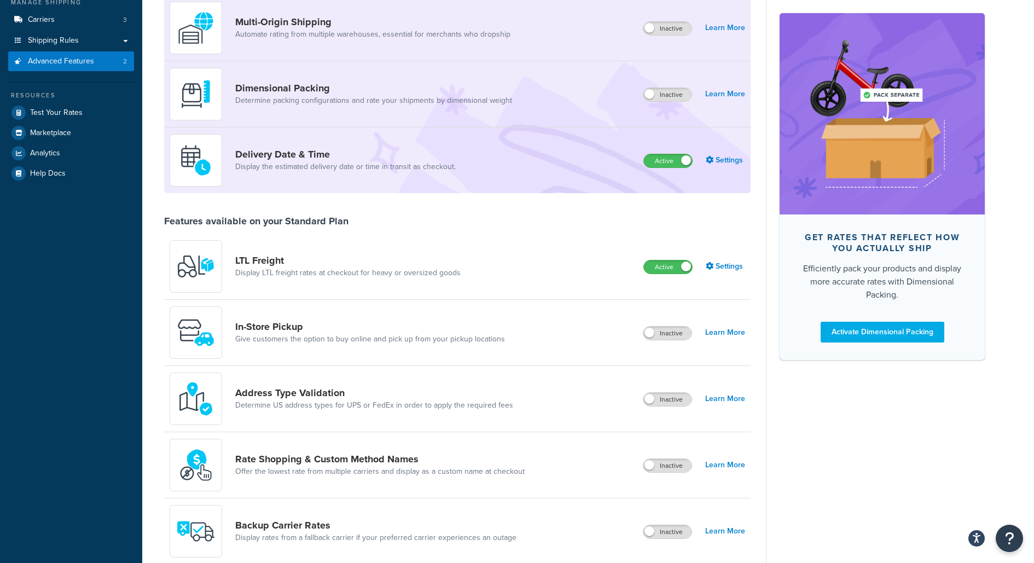
scroll to position [141, 0]
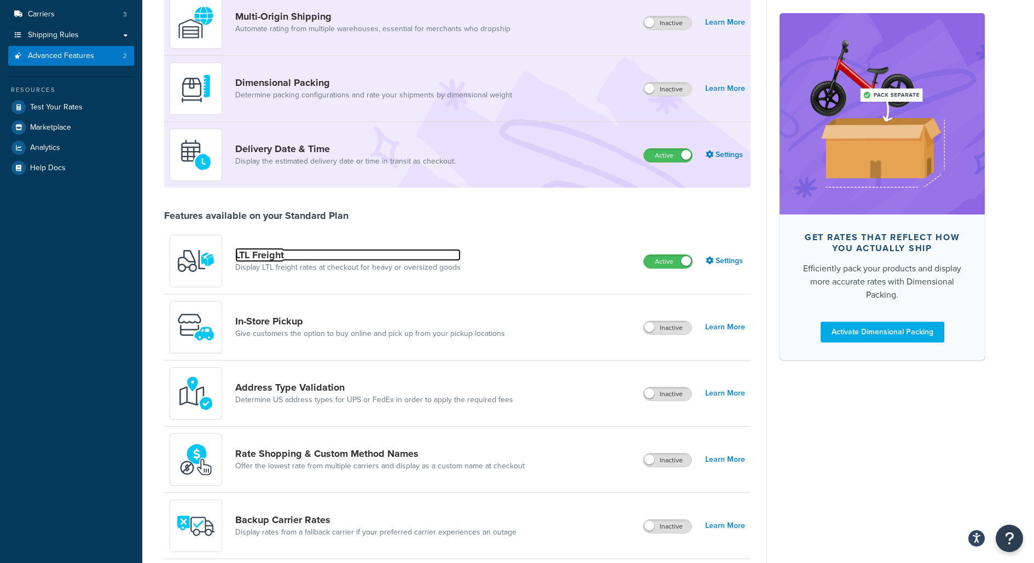
click at [375, 258] on link "LTL Freight" at bounding box center [347, 255] width 225 height 12
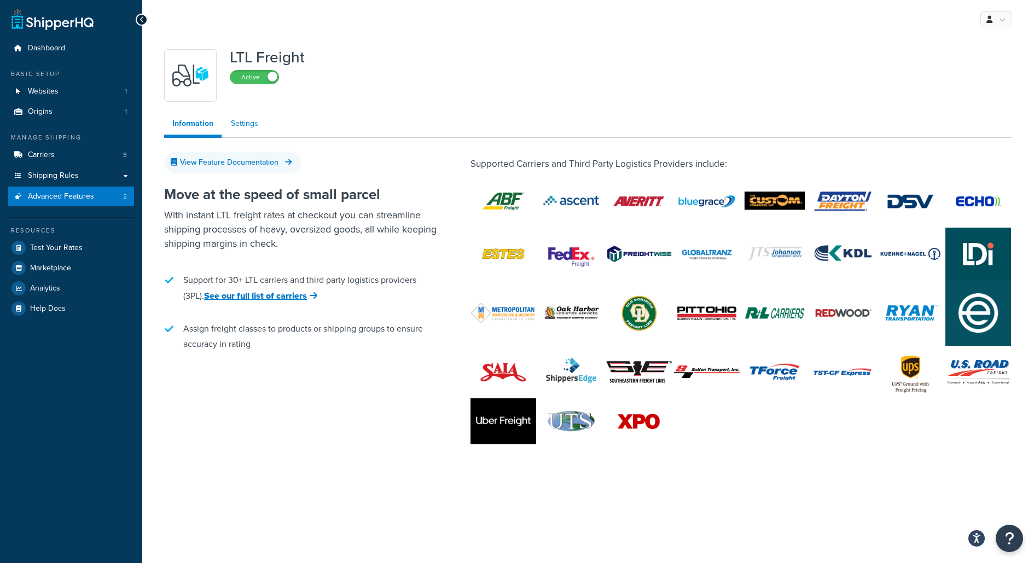
click at [249, 124] on link "Settings" at bounding box center [245, 124] width 44 height 22
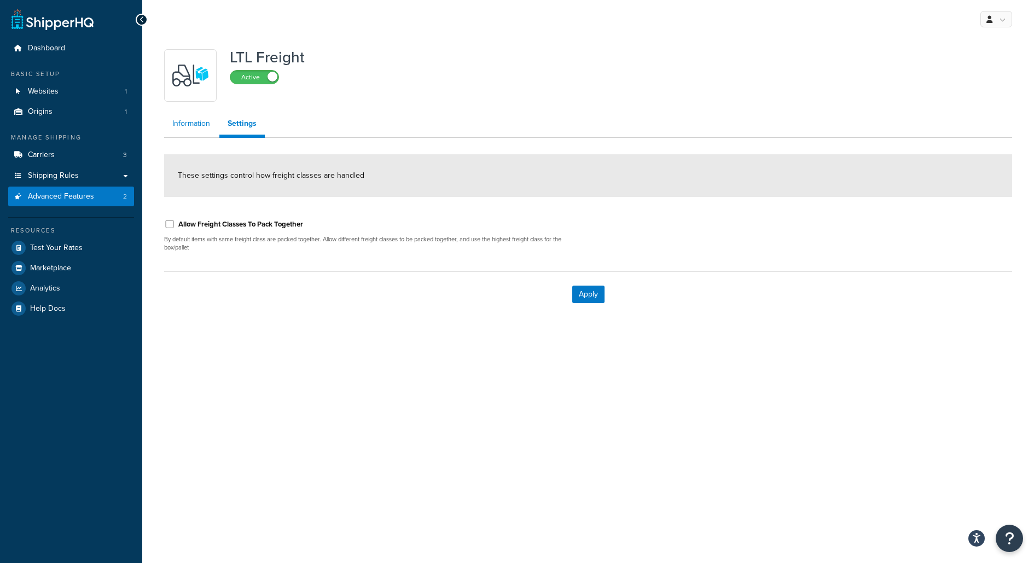
click at [208, 133] on link "Information" at bounding box center [191, 124] width 54 height 22
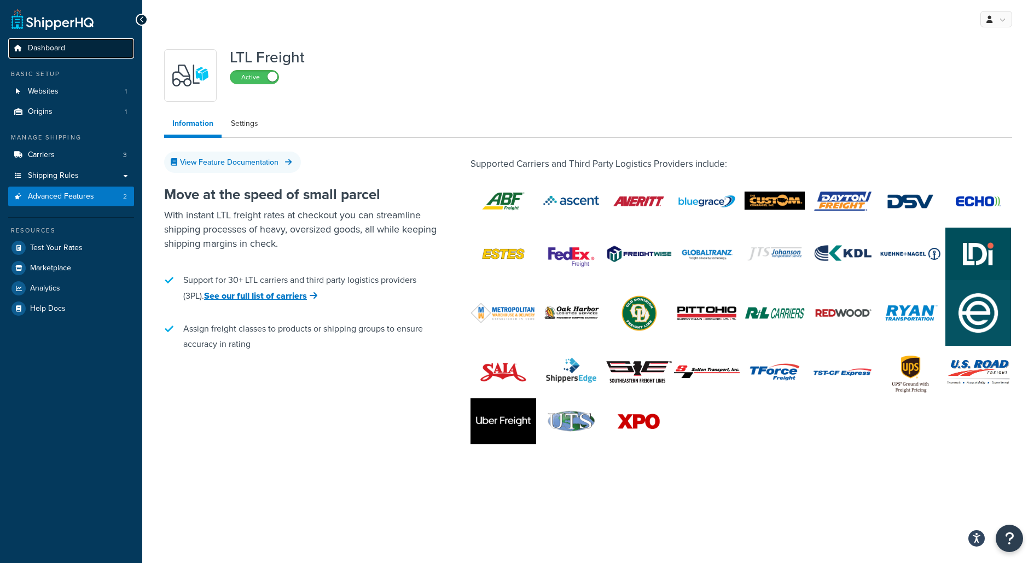
click at [112, 41] on link "Dashboard" at bounding box center [71, 48] width 126 height 20
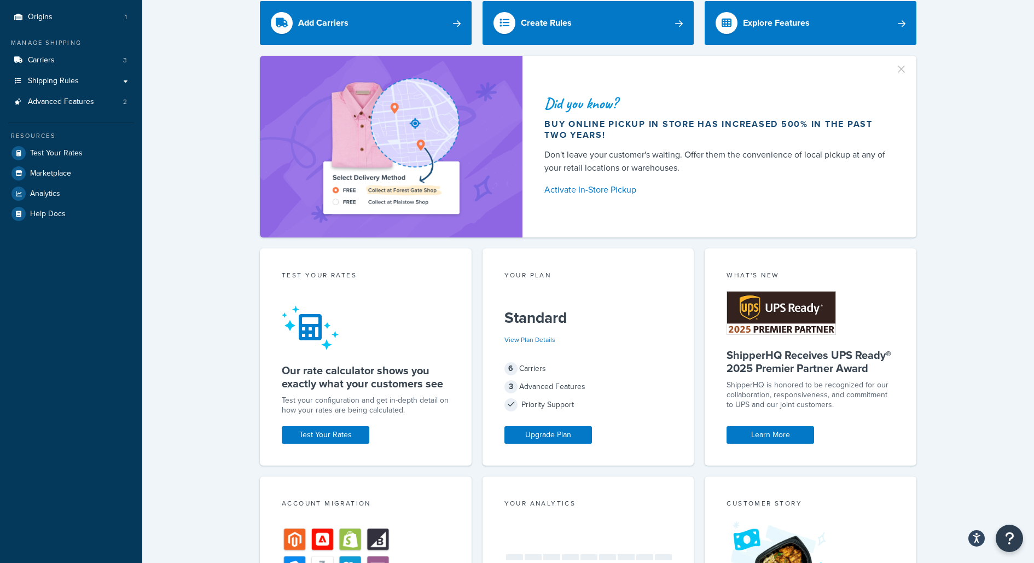
scroll to position [78, 0]
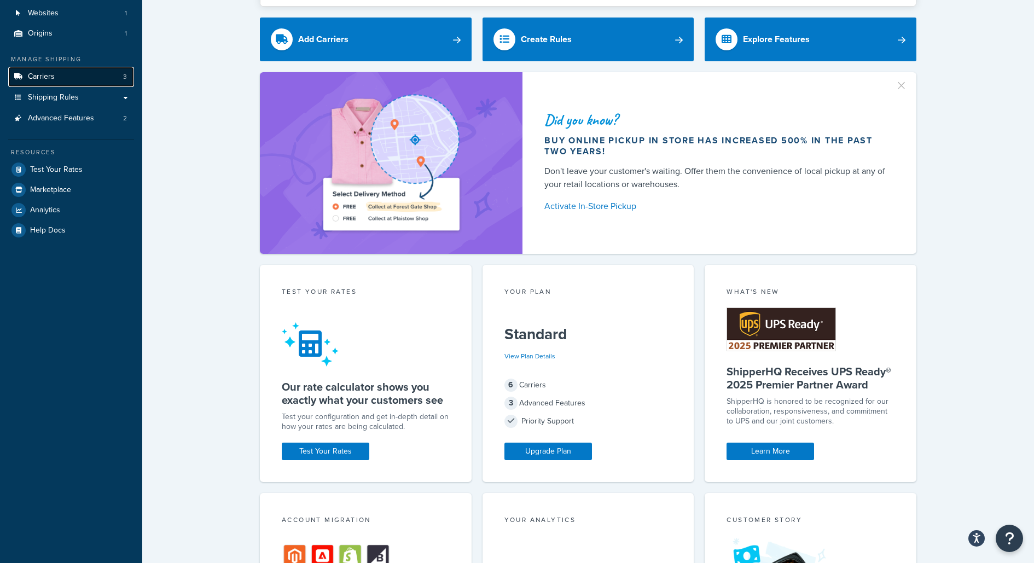
click at [104, 79] on link "Carriers 3" at bounding box center [71, 77] width 126 height 20
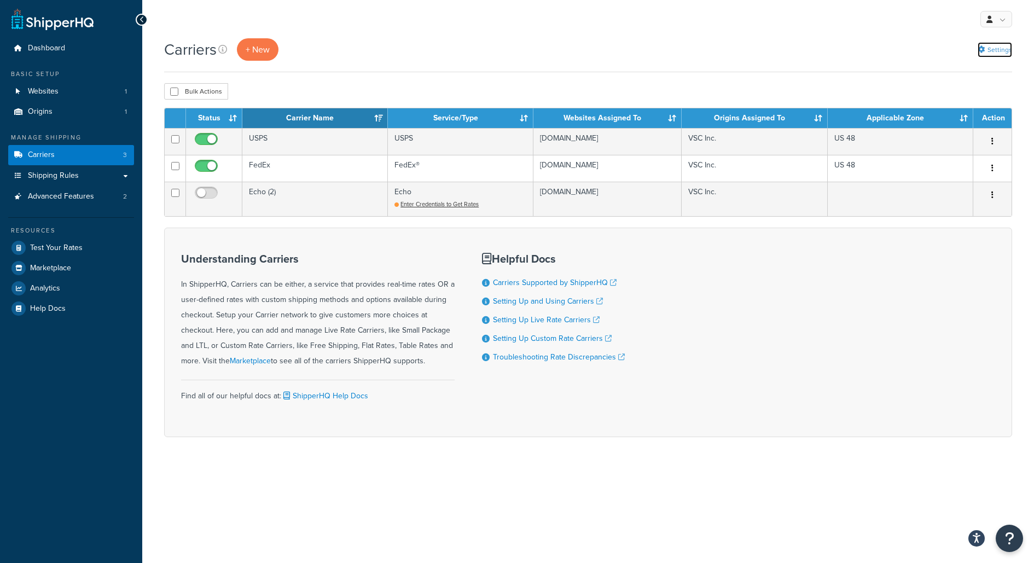
click at [1011, 46] on link "Settings" at bounding box center [994, 49] width 34 height 15
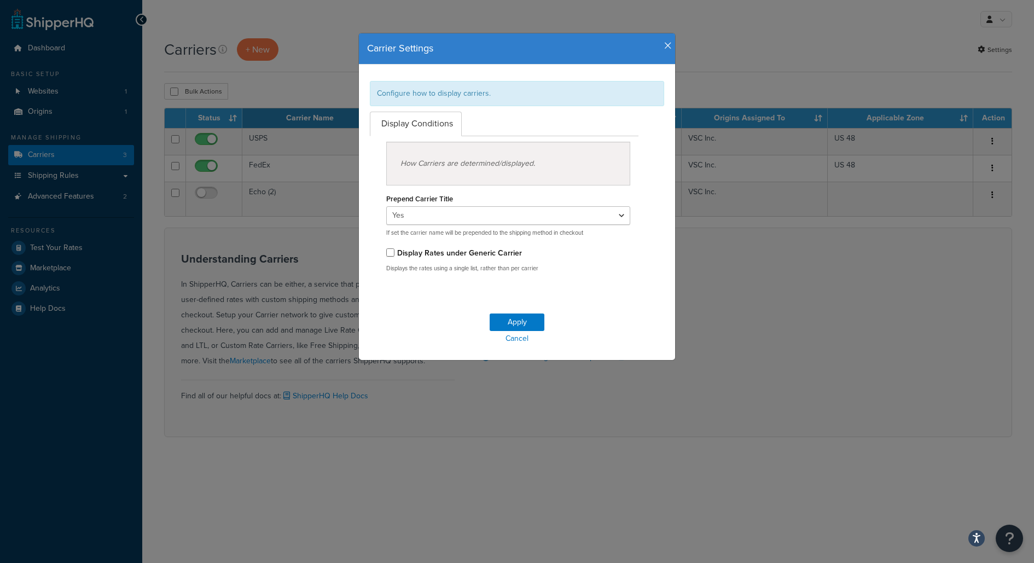
click at [663, 48] on h4 "Carrier Settings" at bounding box center [517, 49] width 300 height 14
click at [665, 48] on icon "button" at bounding box center [668, 46] width 8 height 10
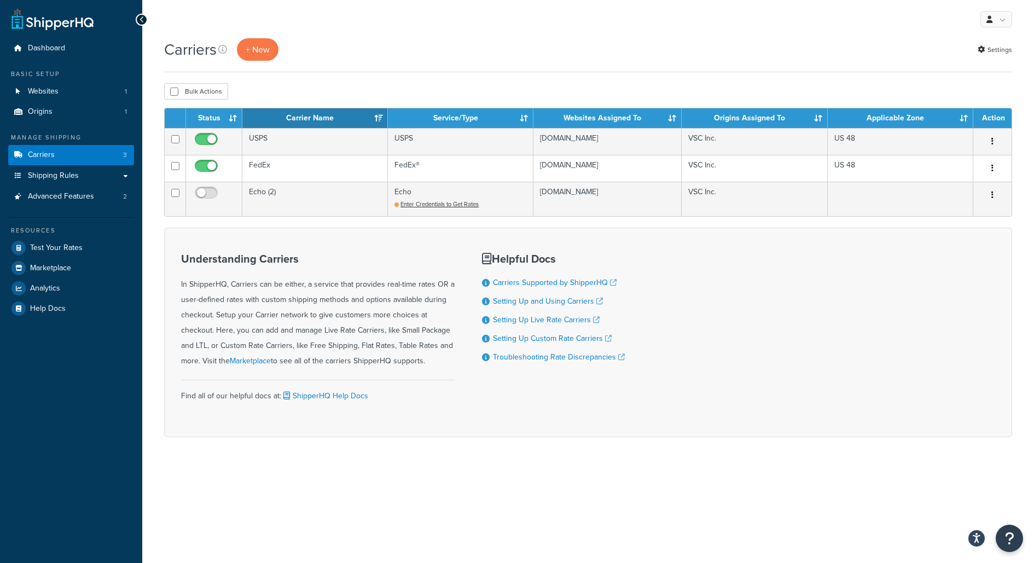
click at [196, 310] on div "Understanding Carriers In ShipperHQ, Carriers can be either, a service that pro…" at bounding box center [317, 311] width 273 height 116
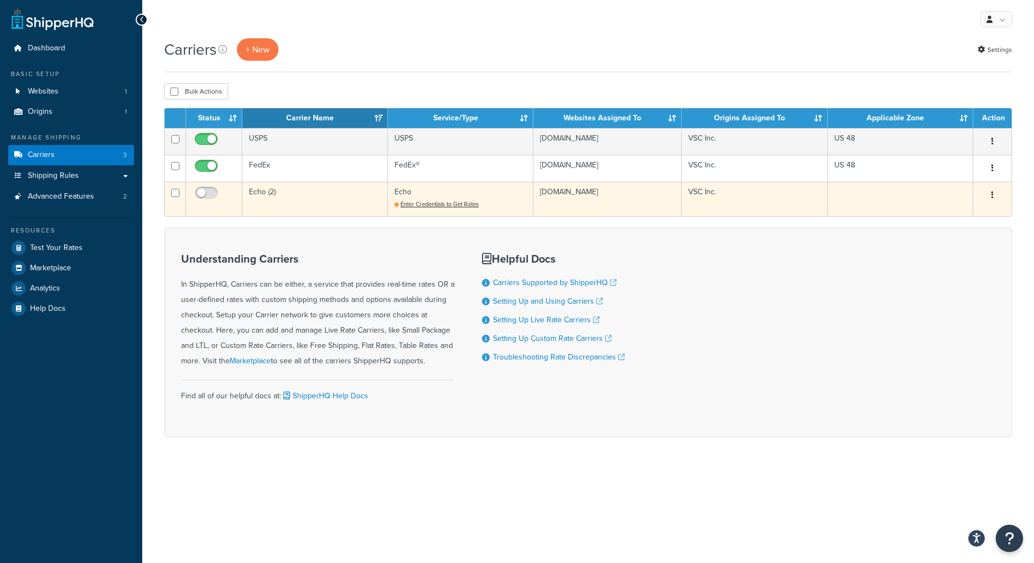
click at [263, 195] on td "Echo (2)" at bounding box center [314, 199] width 145 height 34
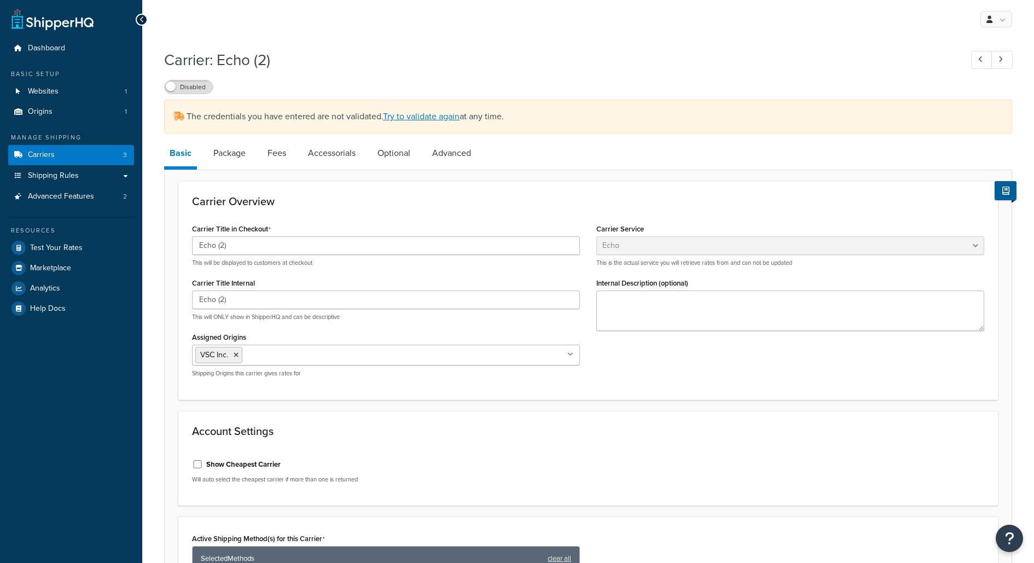
select select "echoFreight"
click at [112, 160] on link "Carriers 3" at bounding box center [71, 155] width 126 height 20
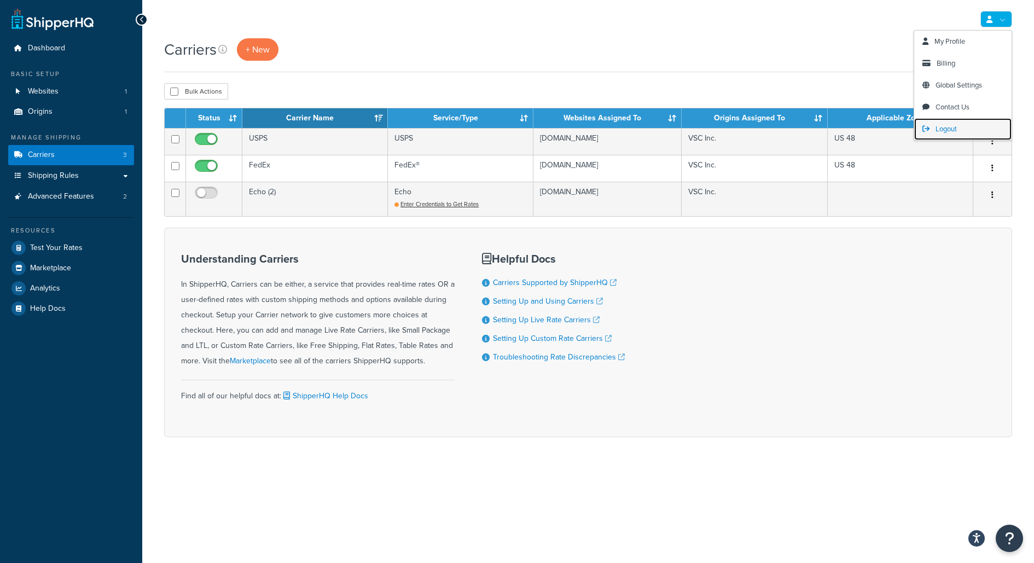
click at [953, 124] on span "Logout" at bounding box center [945, 129] width 21 height 10
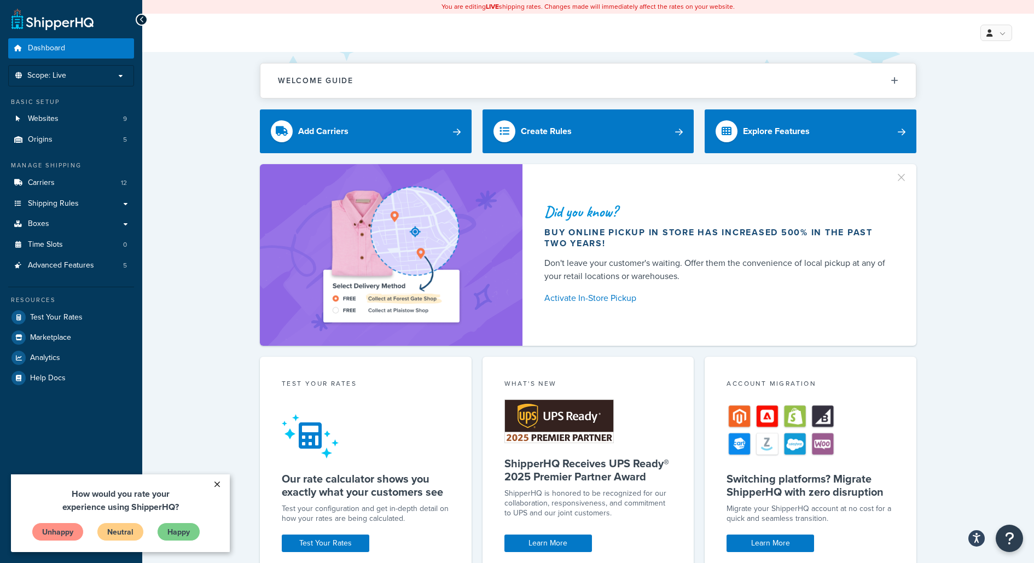
click at [211, 484] on link "×" at bounding box center [216, 484] width 19 height 20
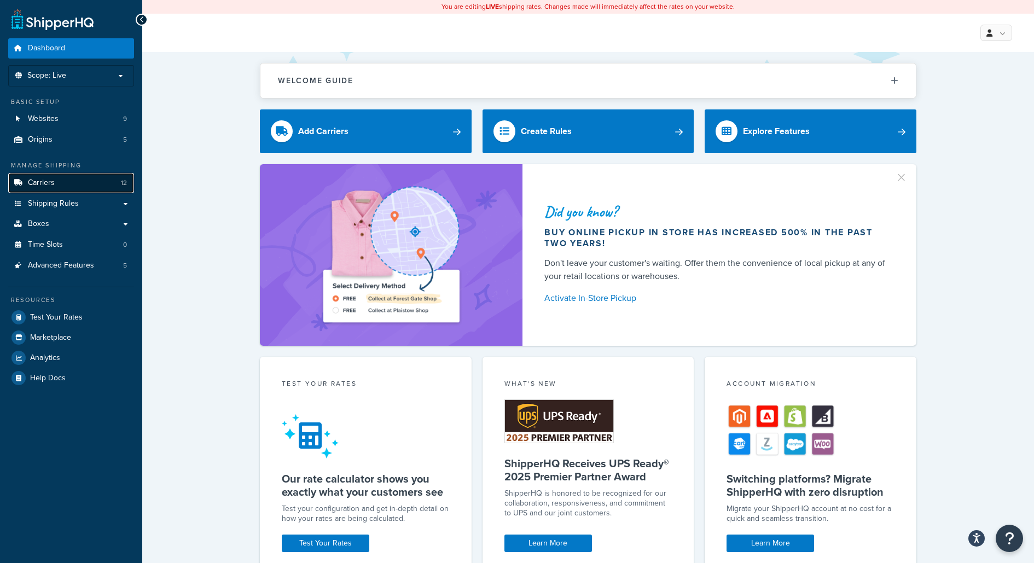
click at [98, 179] on link "Carriers 12" at bounding box center [71, 183] width 126 height 20
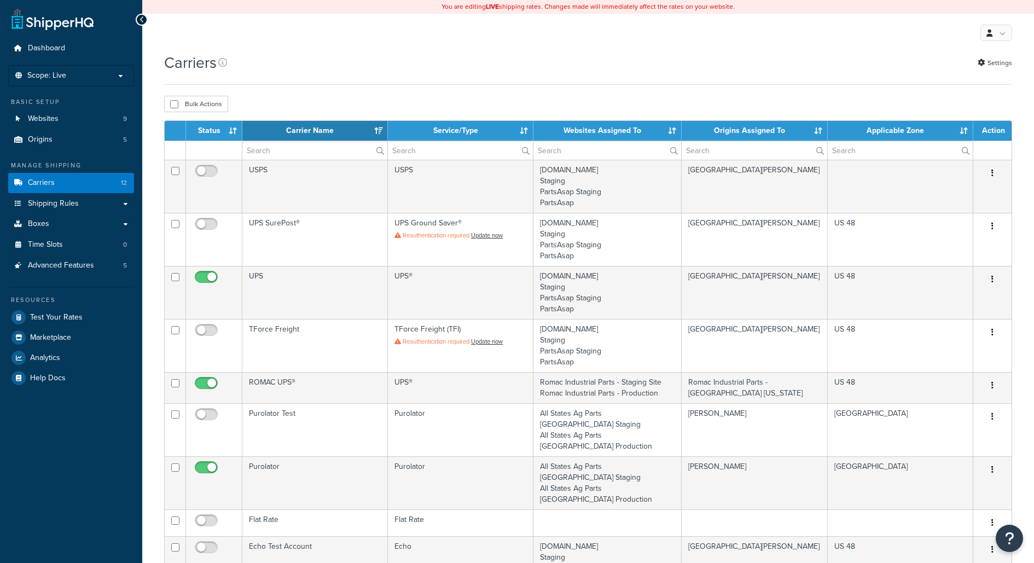
select select "15"
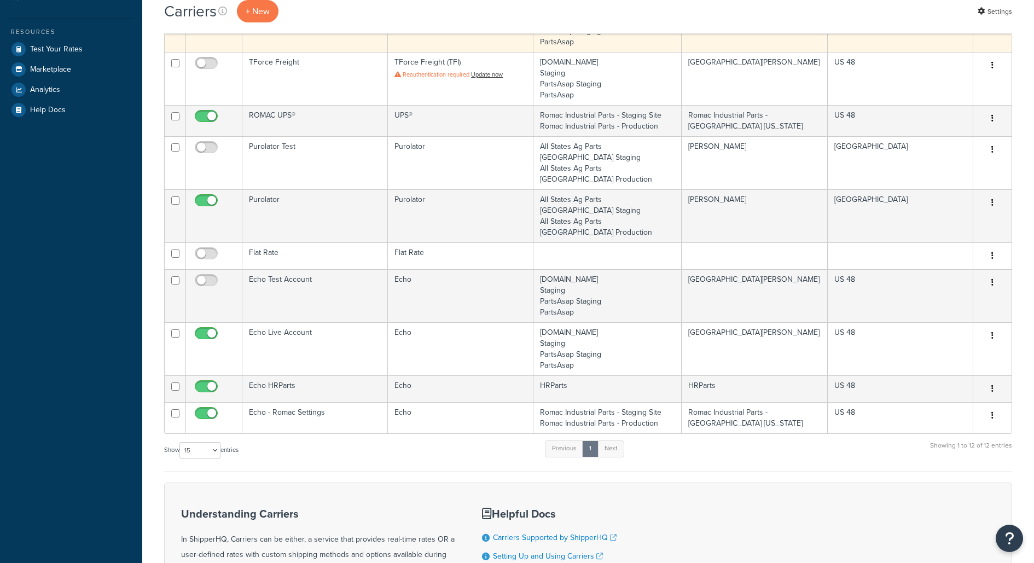
scroll to position [272, 0]
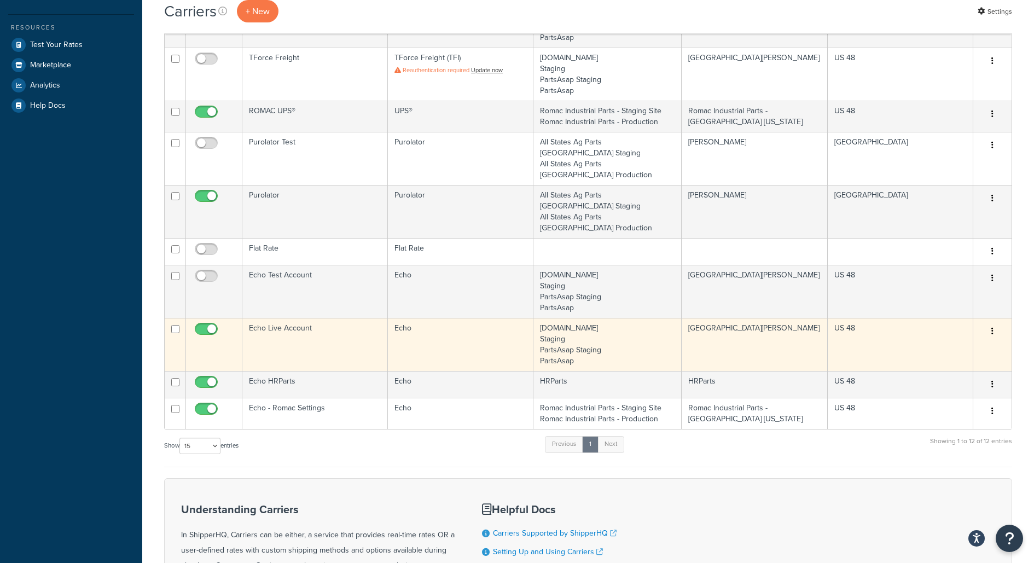
click at [268, 318] on td "Echo Live Account" at bounding box center [314, 344] width 145 height 53
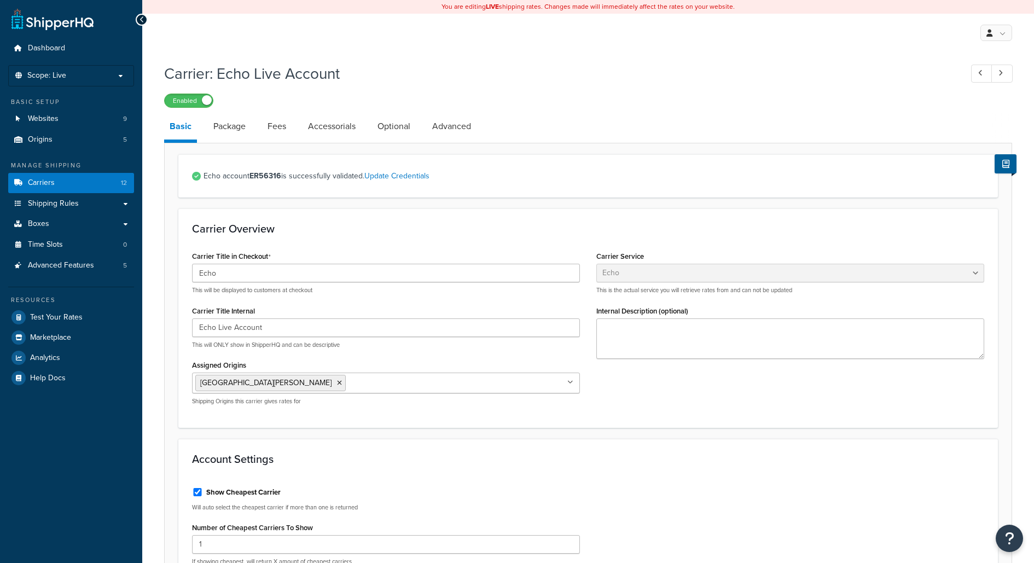
select select "echoFreight"
